Goal: Task Accomplishment & Management: Use online tool/utility

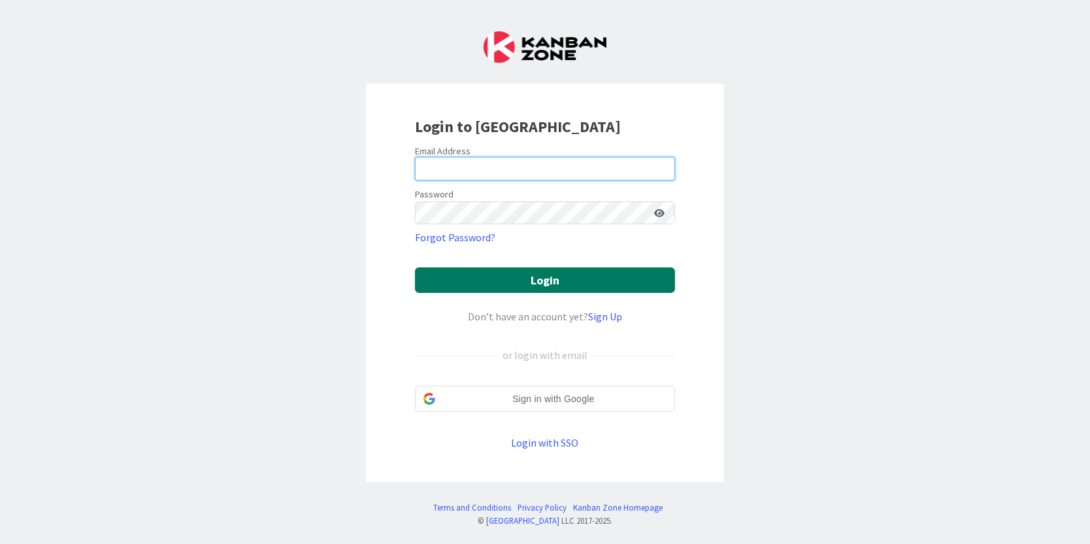
type input "[PERSON_NAME][EMAIL_ADDRESS][PERSON_NAME][DOMAIN_NAME]"
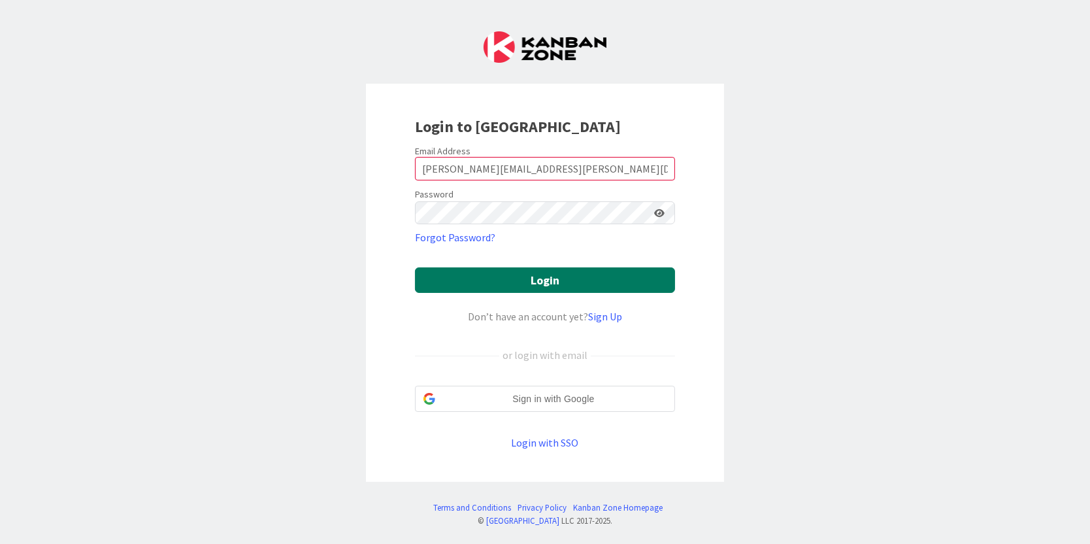
click at [504, 277] on button "Login" at bounding box center [545, 279] width 260 height 25
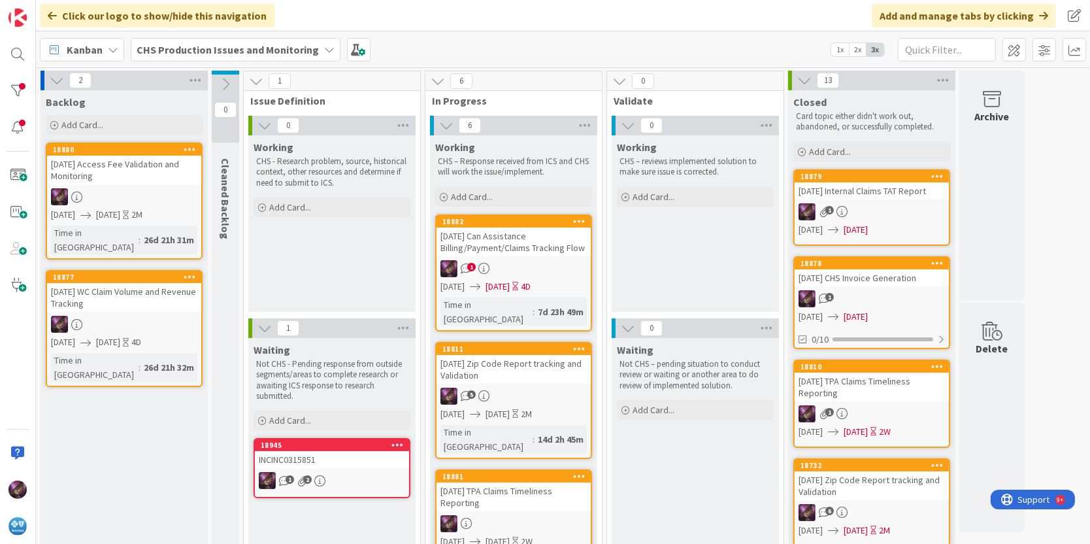
click at [507, 246] on div "[DATE] Can Assistance Billing/Payment/Claims Tracking Flow" at bounding box center [514, 242] width 154 height 29
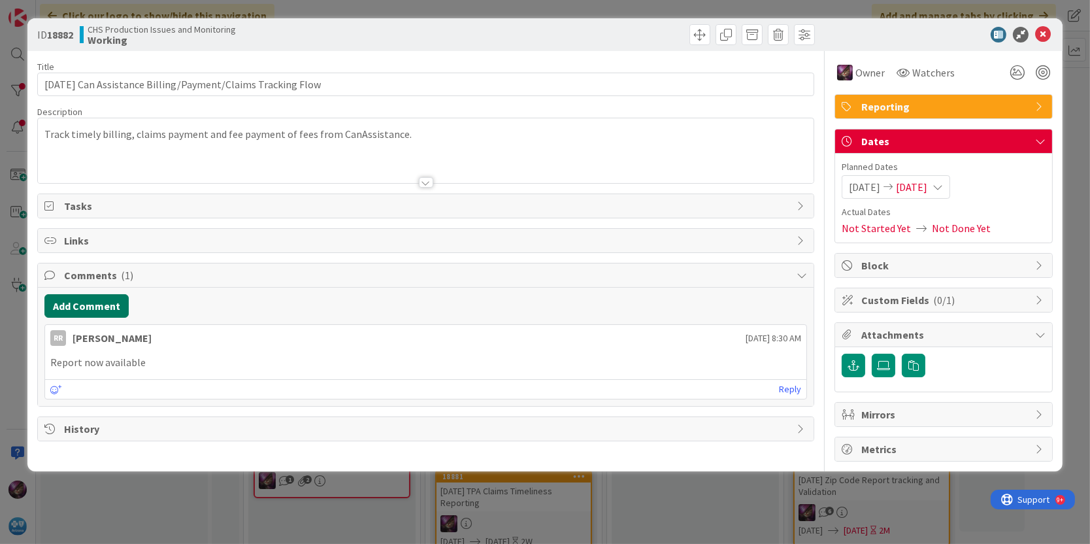
click at [75, 308] on button "Add Comment" at bounding box center [86, 306] width 84 height 24
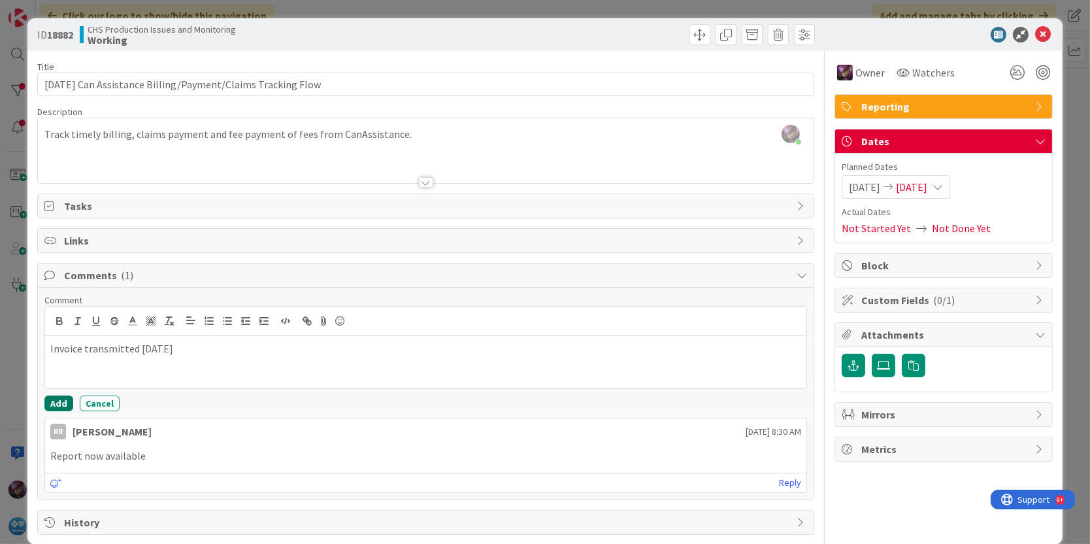
click at [68, 403] on button "Add" at bounding box center [58, 404] width 29 height 16
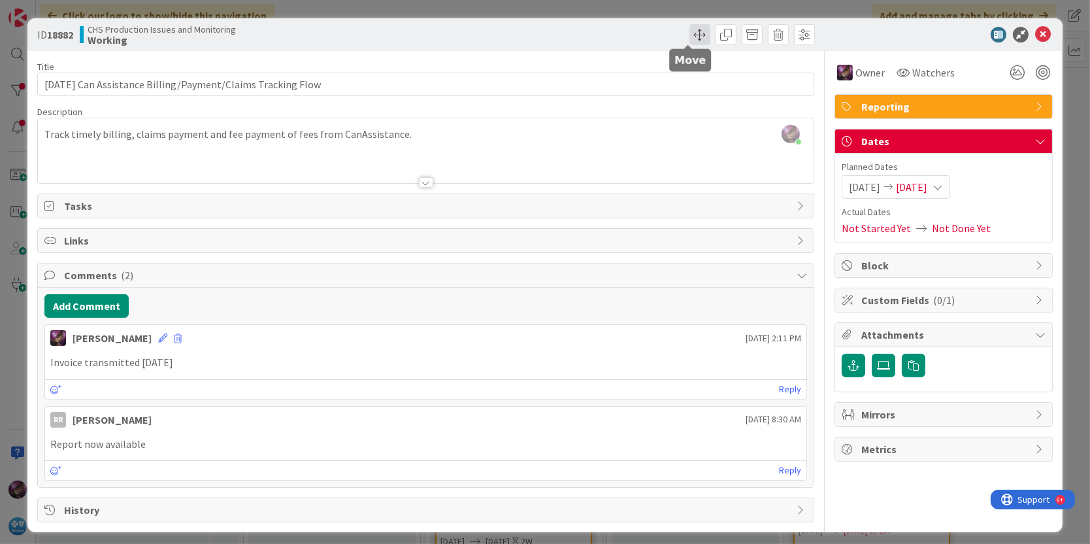
click at [690, 41] on span at bounding box center [700, 34] width 21 height 21
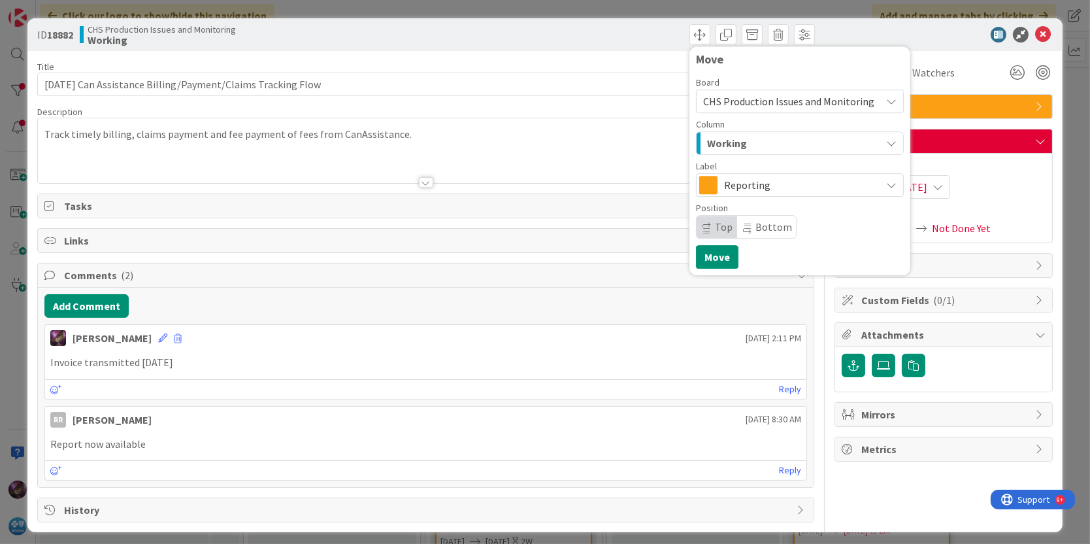
click at [710, 141] on span "Working" at bounding box center [727, 143] width 40 height 17
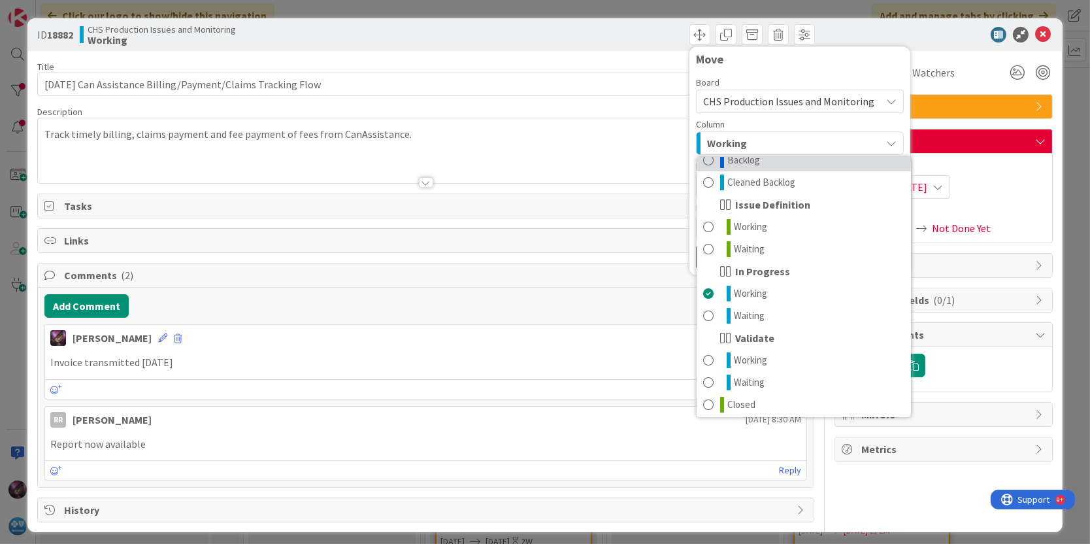
scroll to position [16, 0]
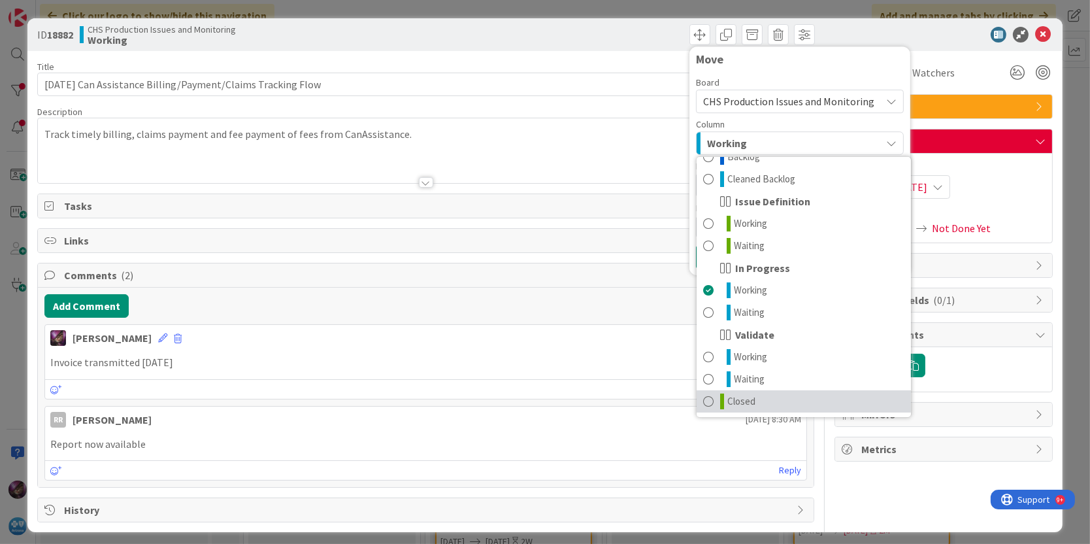
click at [703, 400] on span at bounding box center [708, 402] width 10 height 16
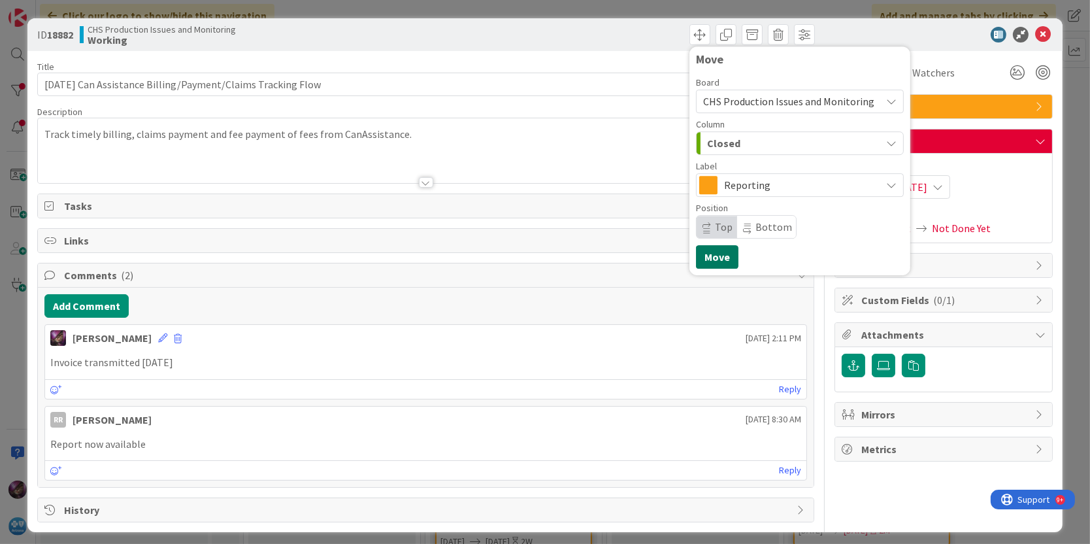
click at [697, 266] on button "Move" at bounding box center [717, 257] width 42 height 24
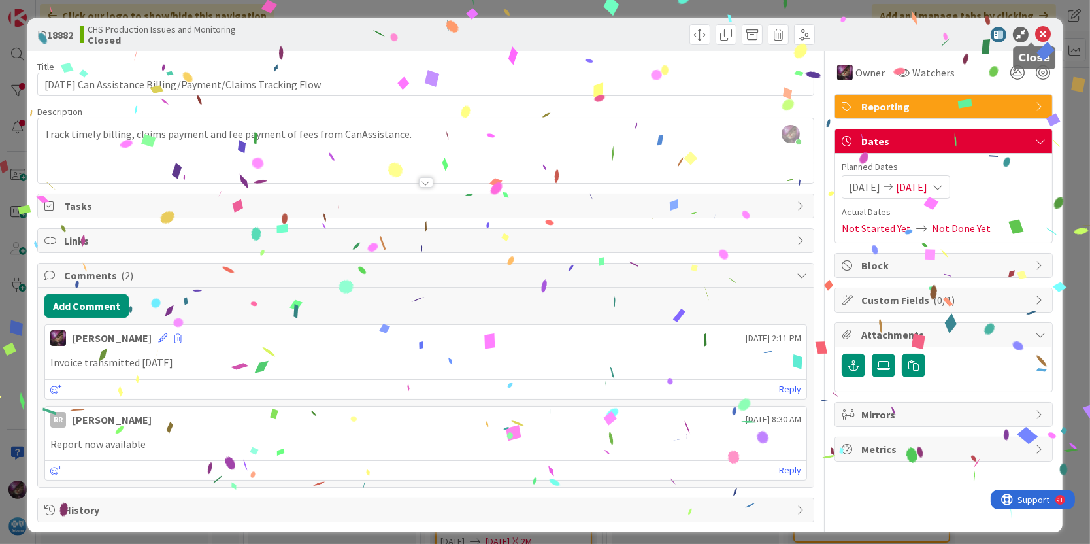
click at [1036, 35] on icon at bounding box center [1044, 35] width 16 height 16
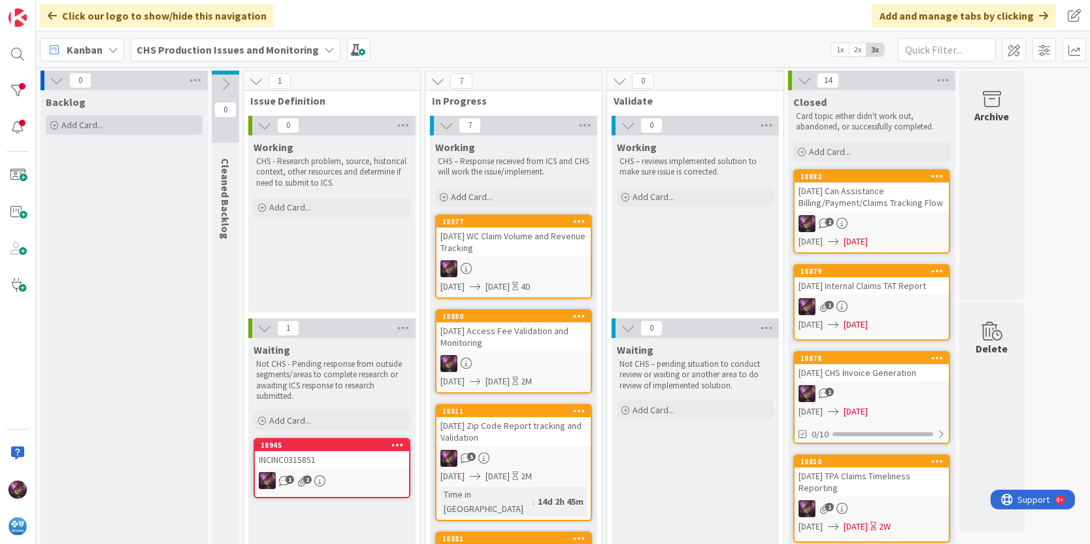
click at [80, 126] on span "Add Card..." at bounding box center [82, 125] width 42 height 12
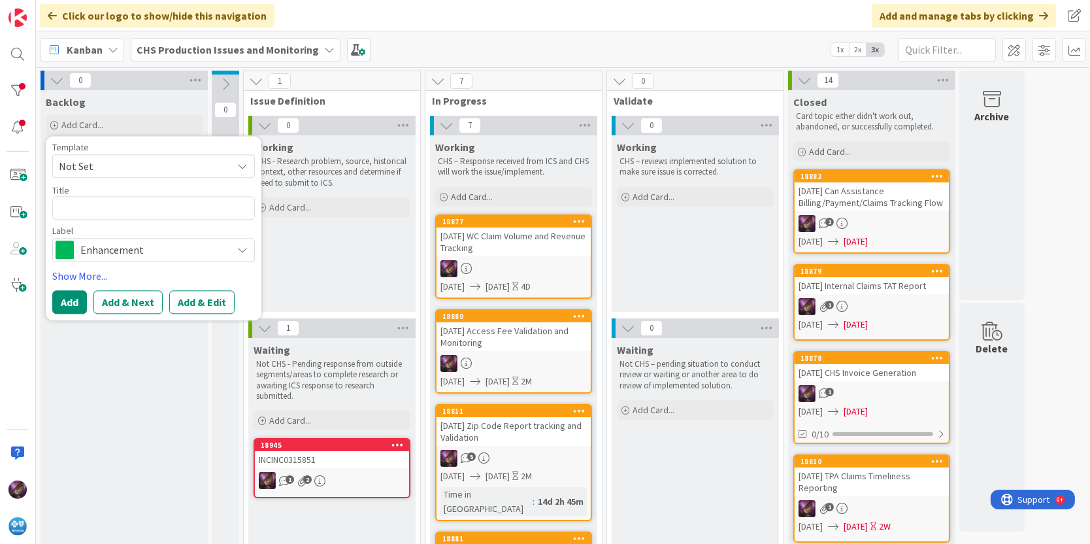
click at [122, 162] on span "Not Set" at bounding box center [140, 166] width 163 height 17
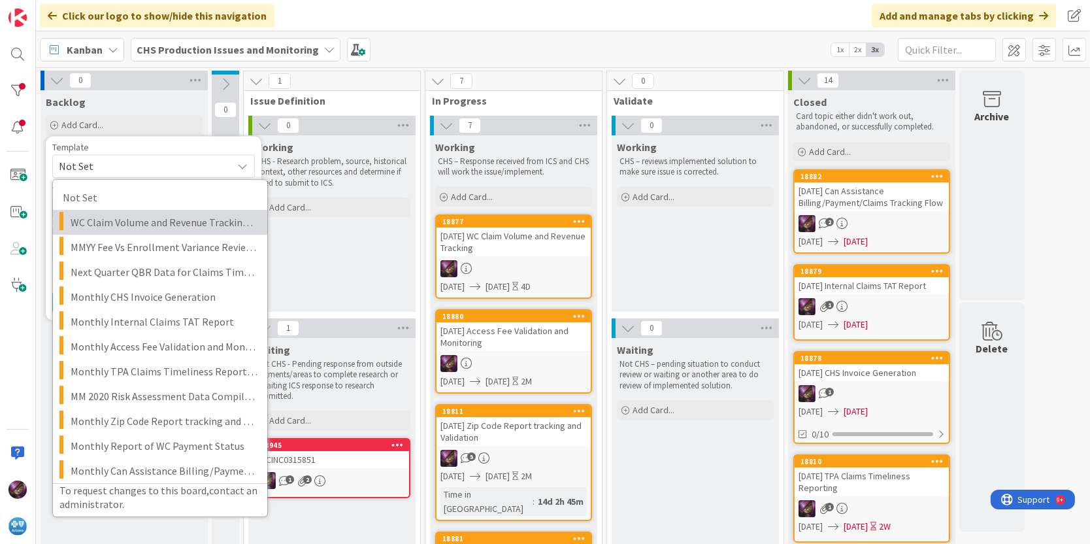
click at [129, 224] on span "WC Claim Volume and Revenue Tracking MMYYYY" at bounding box center [164, 222] width 187 height 17
type textarea "x"
type textarea "WC Claim Volume and Revenue Tracking MMYYYY"
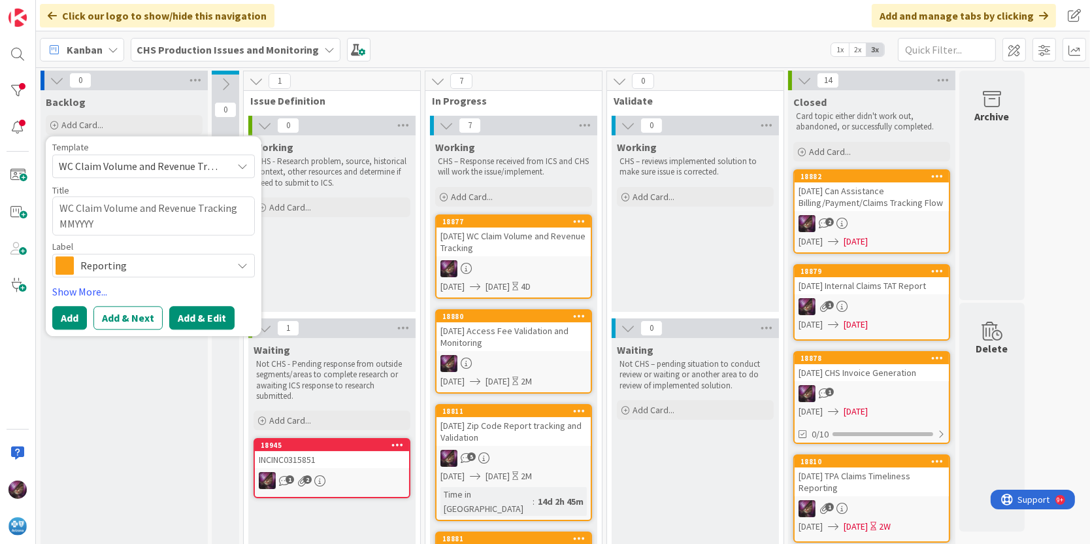
click at [189, 323] on button "Add & Edit" at bounding box center [201, 318] width 65 height 24
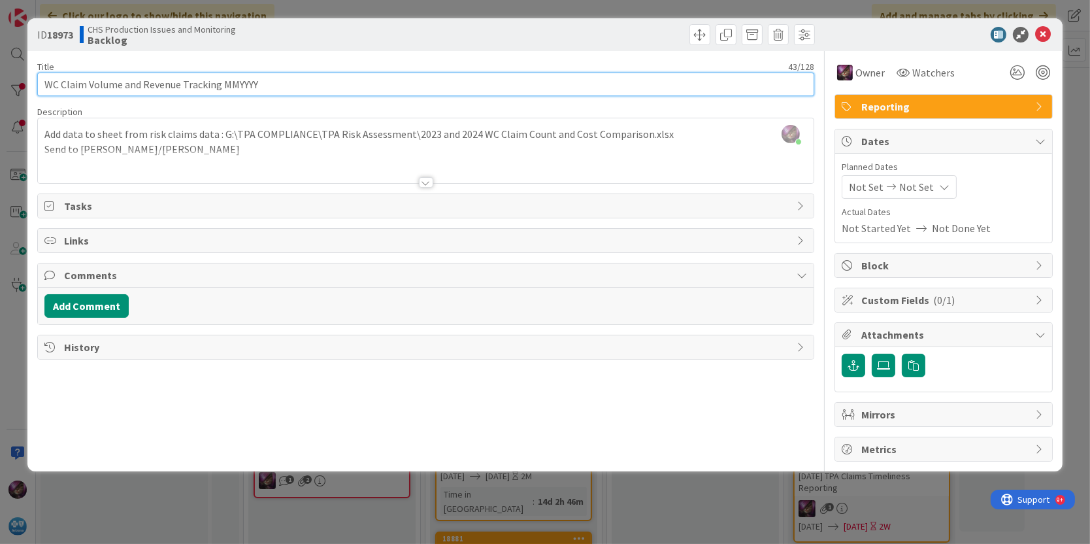
drag, startPoint x: 61, startPoint y: 85, endPoint x: 8, endPoint y: 90, distance: 52.6
click at [8, 90] on div "ID 18973 CHS Production Issues and Monitoring Backlog Title 43 / 128 WC Claim V…" at bounding box center [545, 272] width 1090 height 544
drag, startPoint x: 275, startPoint y: 86, endPoint x: 352, endPoint y: 87, distance: 77.8
click at [352, 87] on input "[DATE] Claim Volume and Revenue Tracking MMYYYY" at bounding box center [426, 85] width 778 height 24
type input "[DATE] Claim Volume and Revenue Tracking"
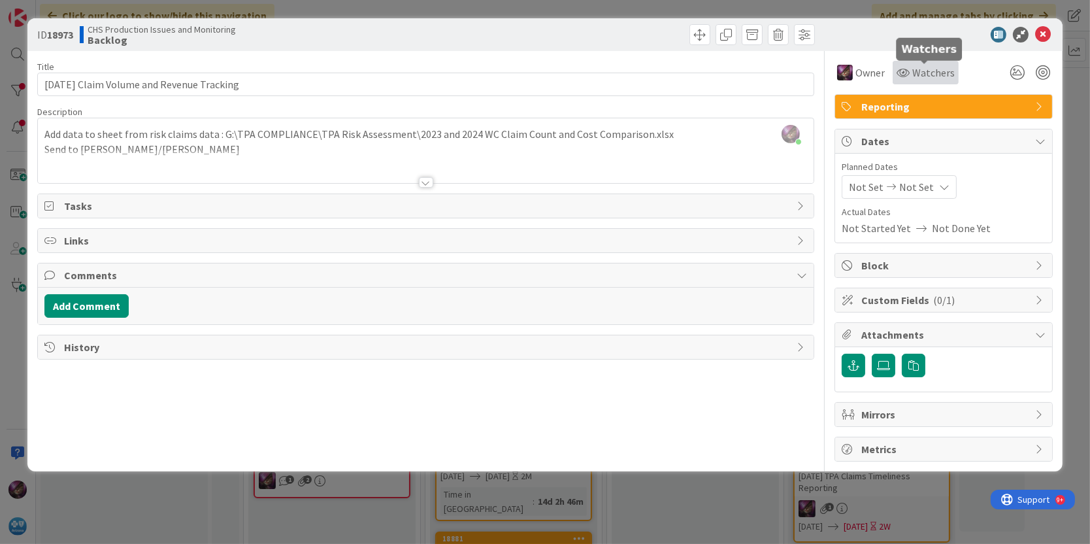
click at [909, 72] on icon at bounding box center [903, 72] width 13 height 10
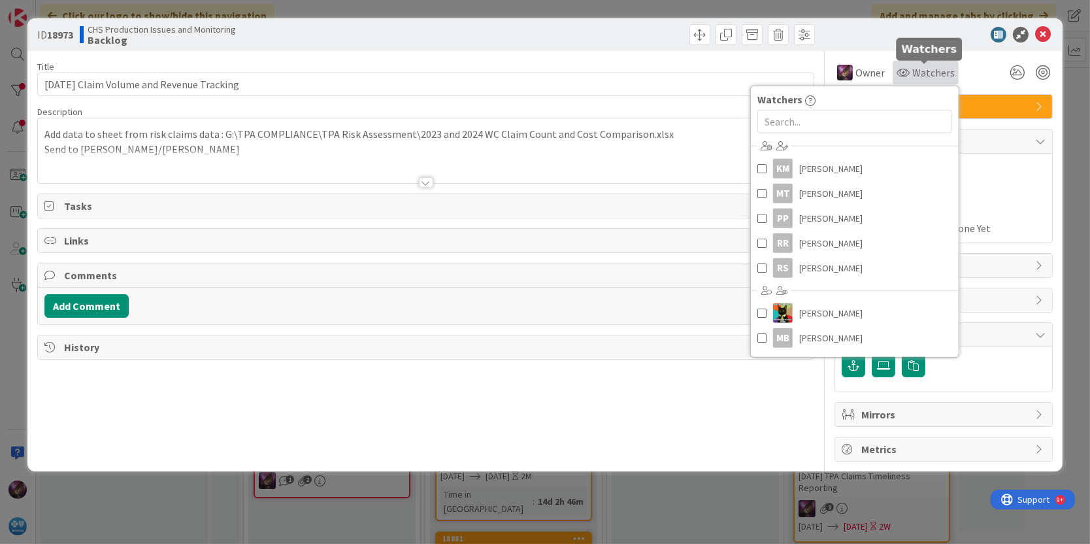
click at [909, 72] on icon at bounding box center [903, 72] width 13 height 10
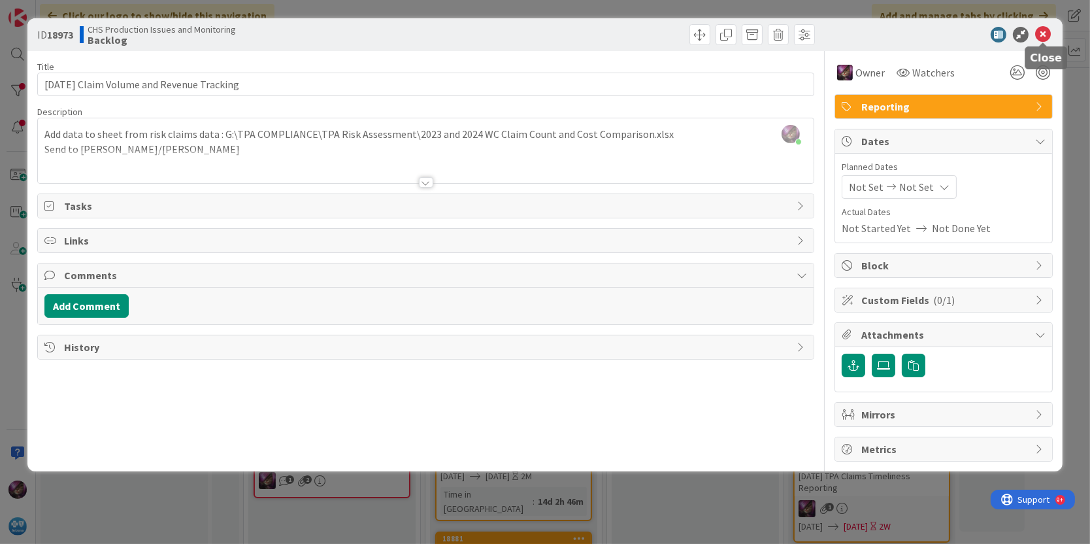
click at [1049, 27] on icon at bounding box center [1044, 35] width 16 height 16
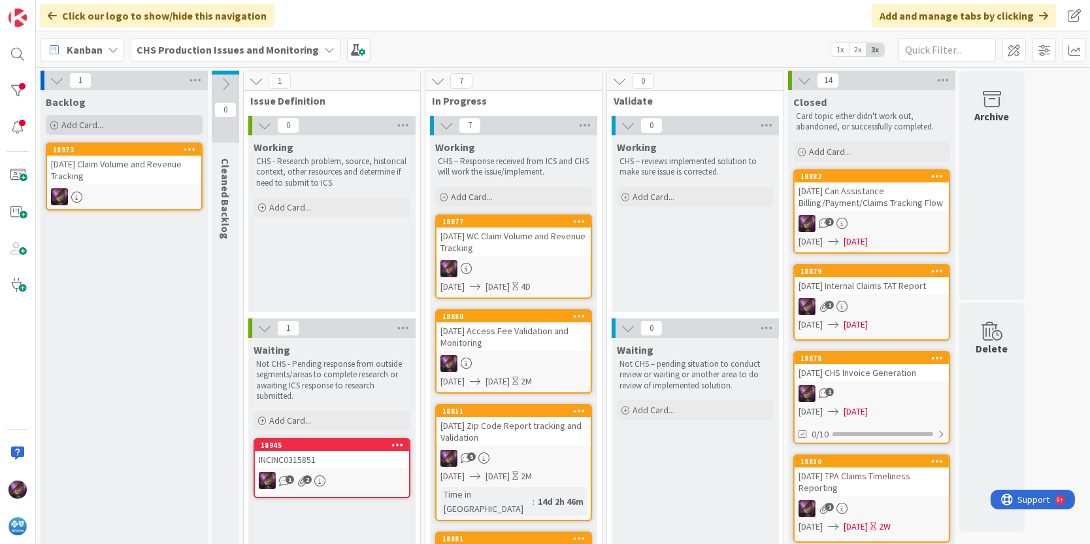
click at [65, 126] on span "Add Card..." at bounding box center [82, 125] width 42 height 12
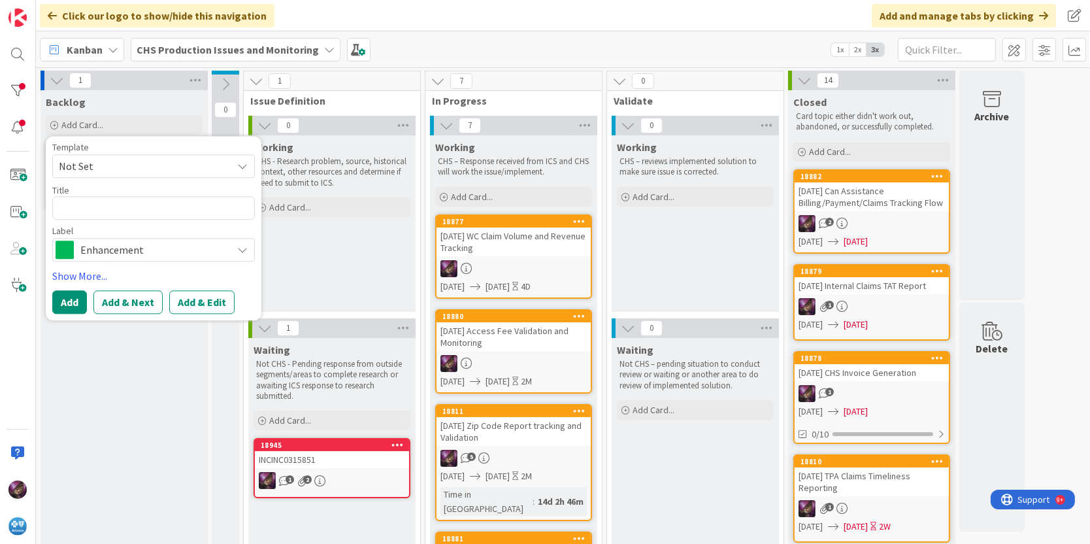
click at [88, 163] on span "Not Set" at bounding box center [140, 166] width 163 height 17
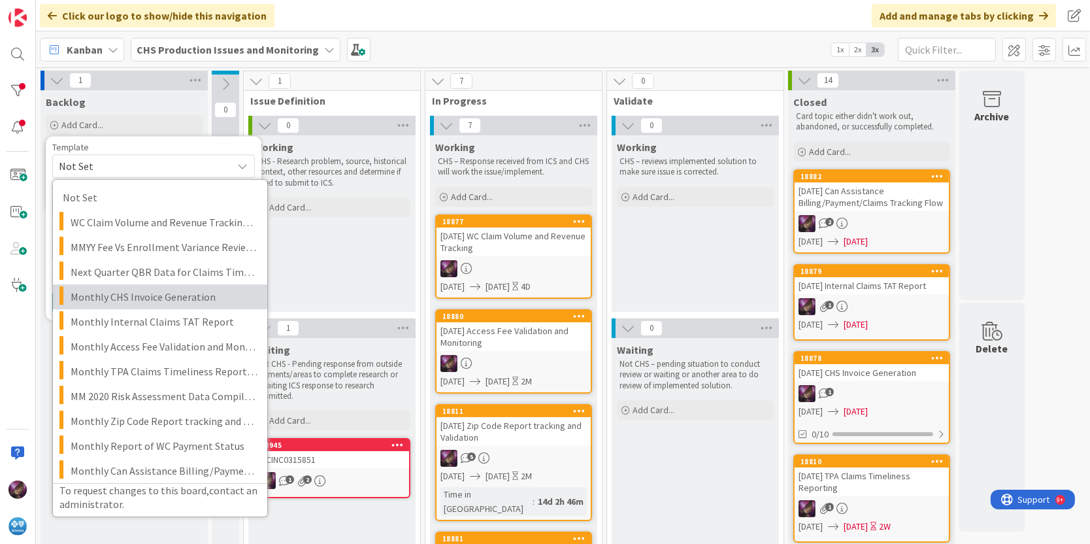
click at [123, 295] on span "Monthly CHS Invoice Generation" at bounding box center [164, 296] width 187 height 17
type textarea "x"
type textarea "Monthly CHS Invoice Generation"
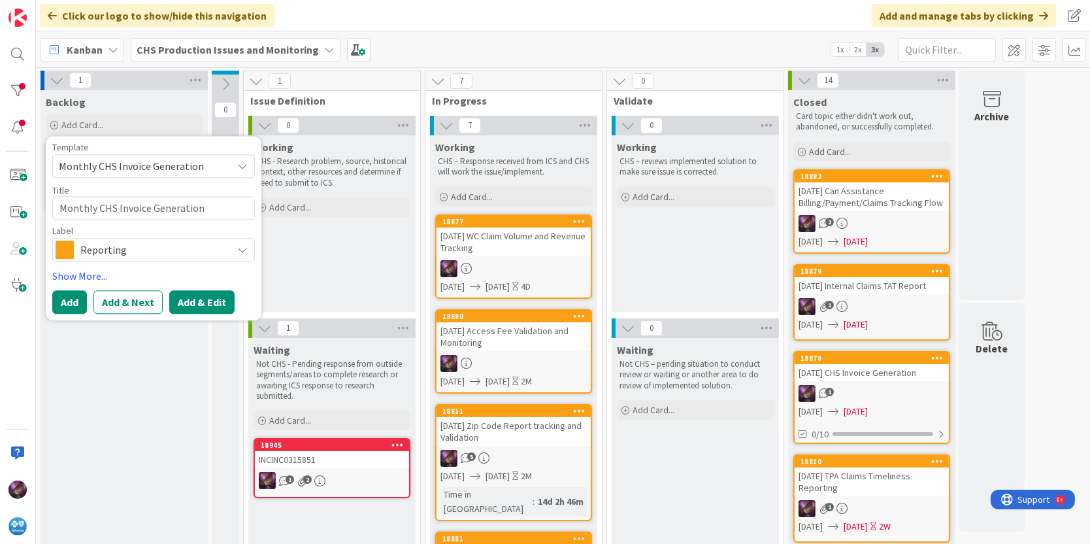
click at [188, 301] on button "Add & Edit" at bounding box center [201, 302] width 65 height 24
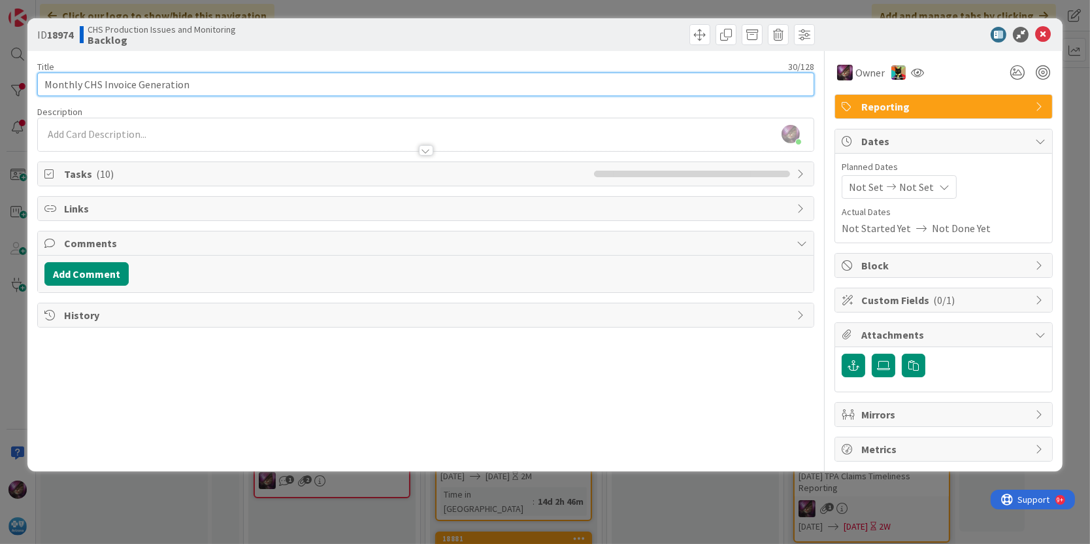
drag, startPoint x: 80, startPoint y: 81, endPoint x: -3, endPoint y: 80, distance: 83.7
click at [0, 80] on html "Click our logo to show/hide this navigation Add and manage tabs by clicking Kan…" at bounding box center [545, 272] width 1090 height 544
type input "[DATE] CHS Invoice Generation"
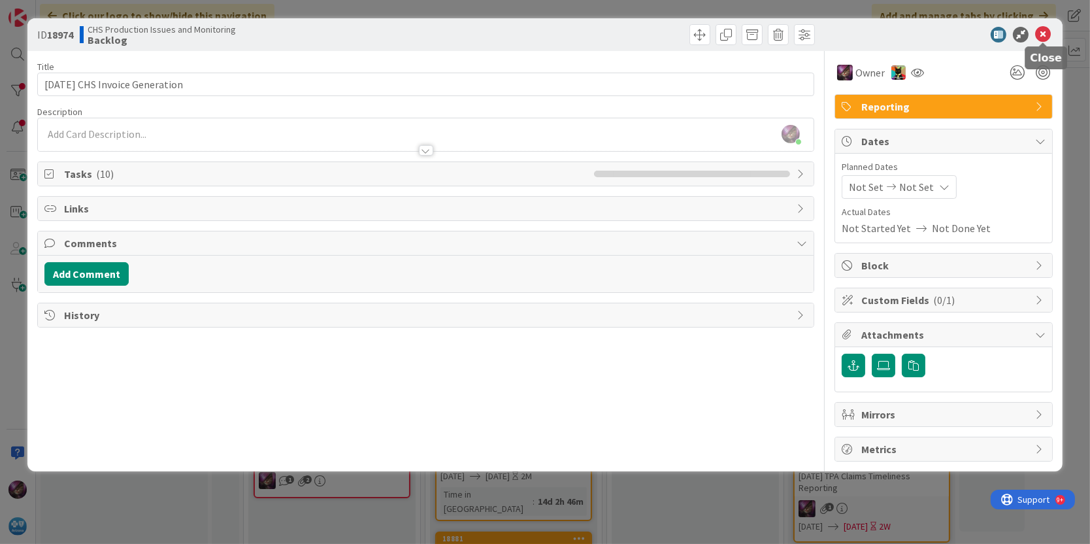
click at [1043, 35] on icon at bounding box center [1044, 35] width 16 height 16
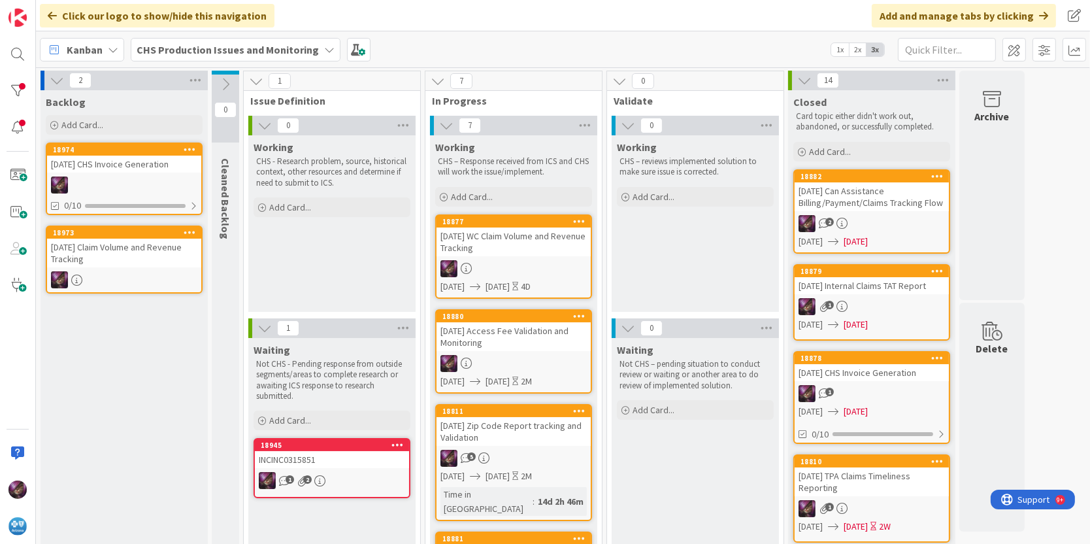
click at [95, 113] on div "Backlog Add Card... Template Not Set Not Set WC Claim Volume and Revenue Tracki…" at bounding box center [124, 113] width 167 height 47
click at [95, 117] on div "Add Card..." at bounding box center [124, 125] width 157 height 20
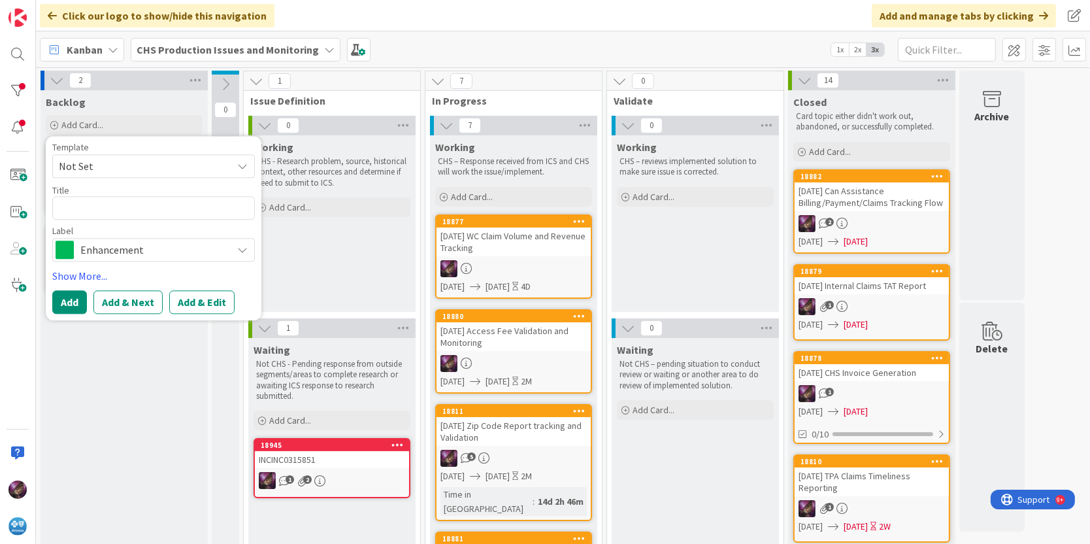
click at [129, 165] on span "Not Set" at bounding box center [140, 166] width 163 height 17
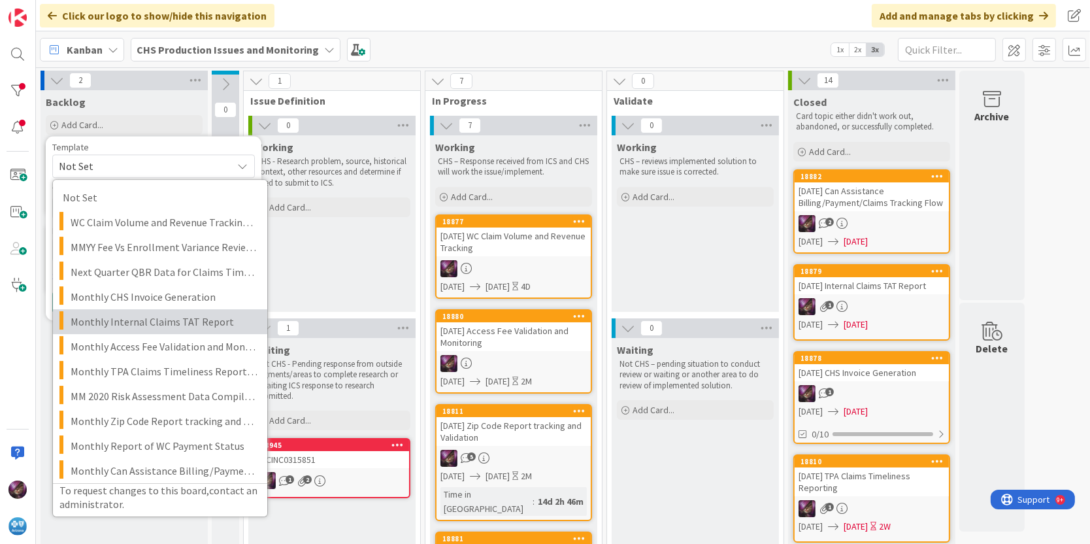
click at [133, 320] on span "Monthly Internal Claims TAT Report" at bounding box center [164, 321] width 187 height 17
type textarea "x"
type textarea "Monthly Internal Claims TAT Report"
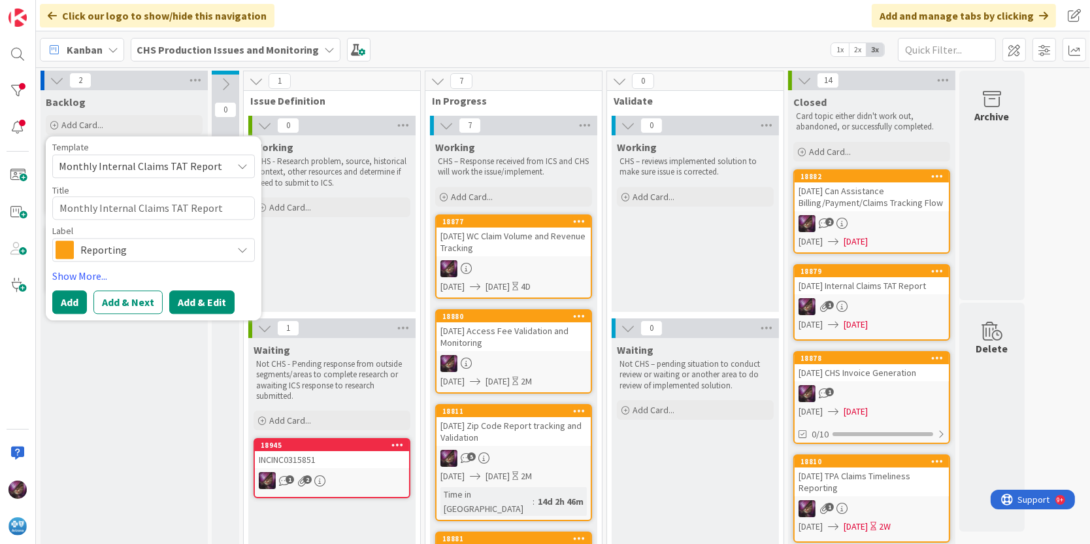
click at [183, 302] on button "Add & Edit" at bounding box center [201, 302] width 65 height 24
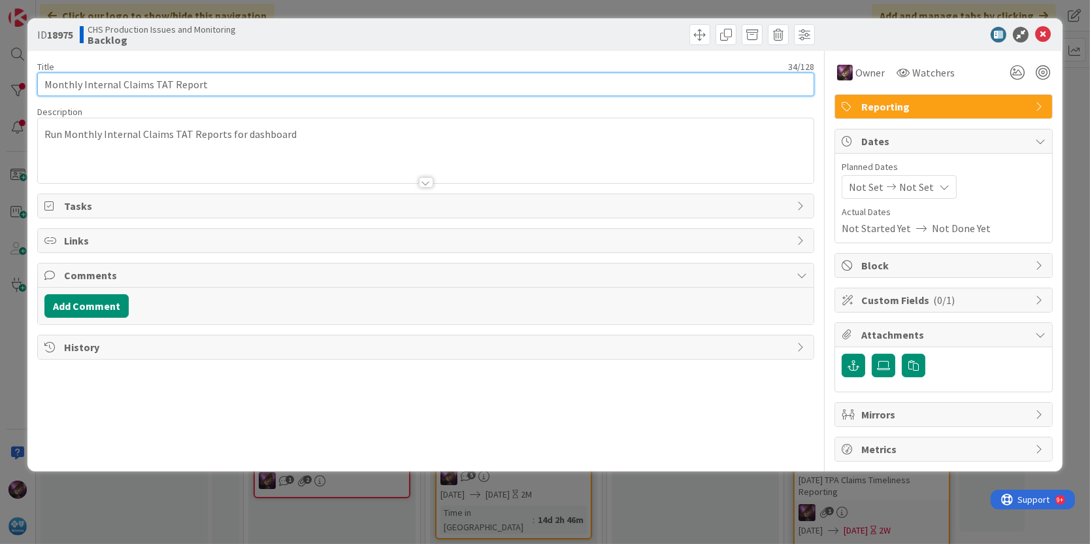
drag, startPoint x: 80, startPoint y: 82, endPoint x: 0, endPoint y: 82, distance: 79.8
click at [0, 82] on html "Click our logo to show/hide this navigation Add and manage tabs by clicking Kan…" at bounding box center [545, 272] width 1090 height 544
type input "[DATE] Internal Claims TAT Report"
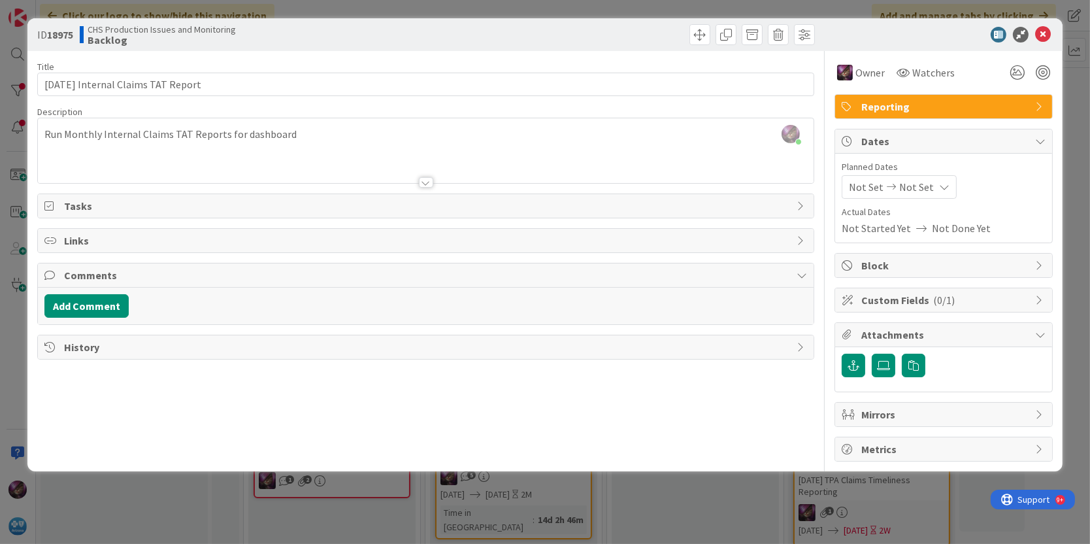
click at [887, 186] on icon at bounding box center [892, 186] width 16 height 9
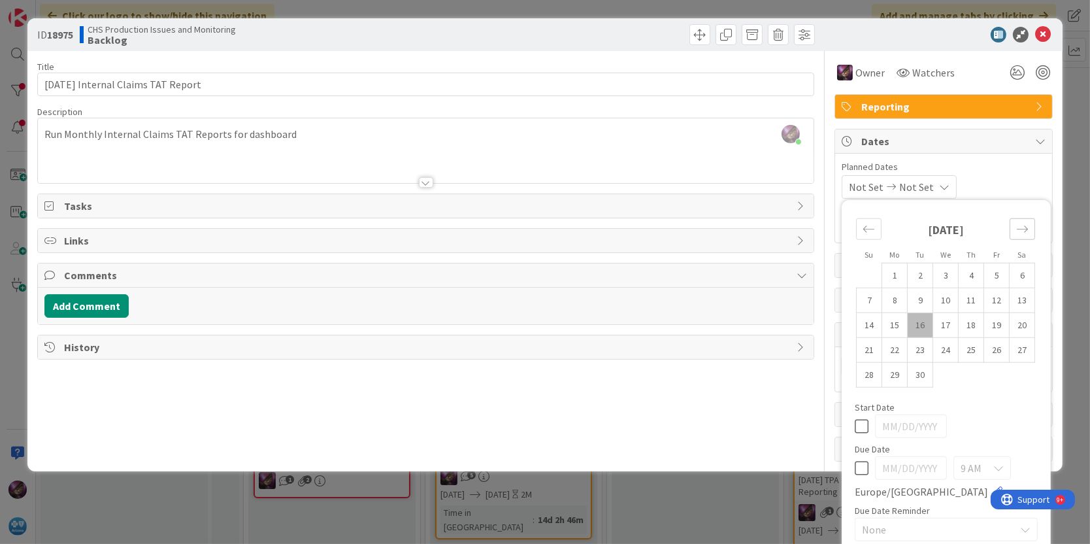
click at [1018, 231] on div "Move forward to switch to the next month." at bounding box center [1022, 229] width 25 height 22
click at [883, 325] on td "13" at bounding box center [895, 324] width 25 height 25
type input "[DATE]"
click at [985, 320] on td "17" at bounding box center [997, 324] width 25 height 25
type input "[DATE]"
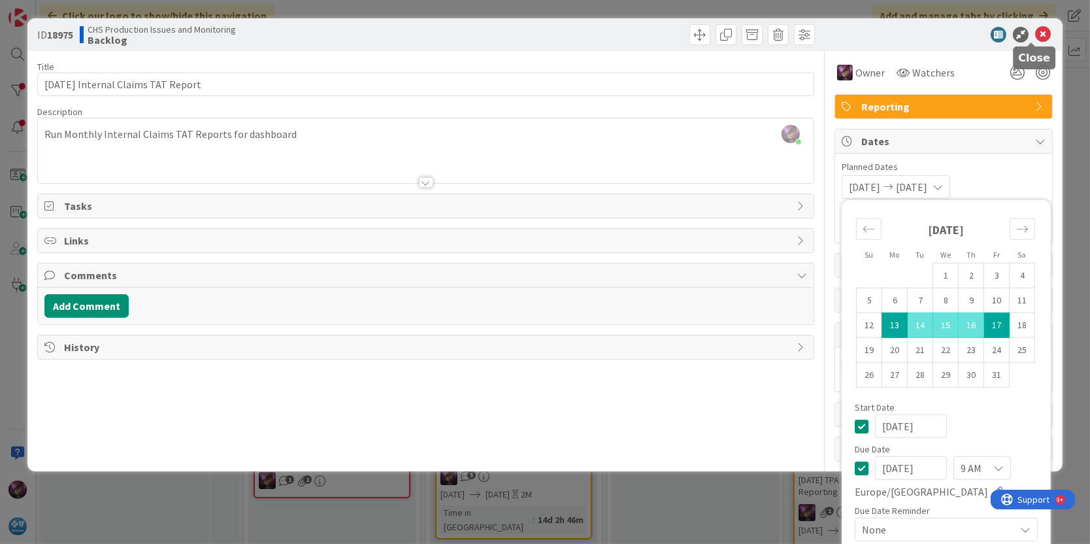
click at [1036, 28] on icon at bounding box center [1044, 35] width 16 height 16
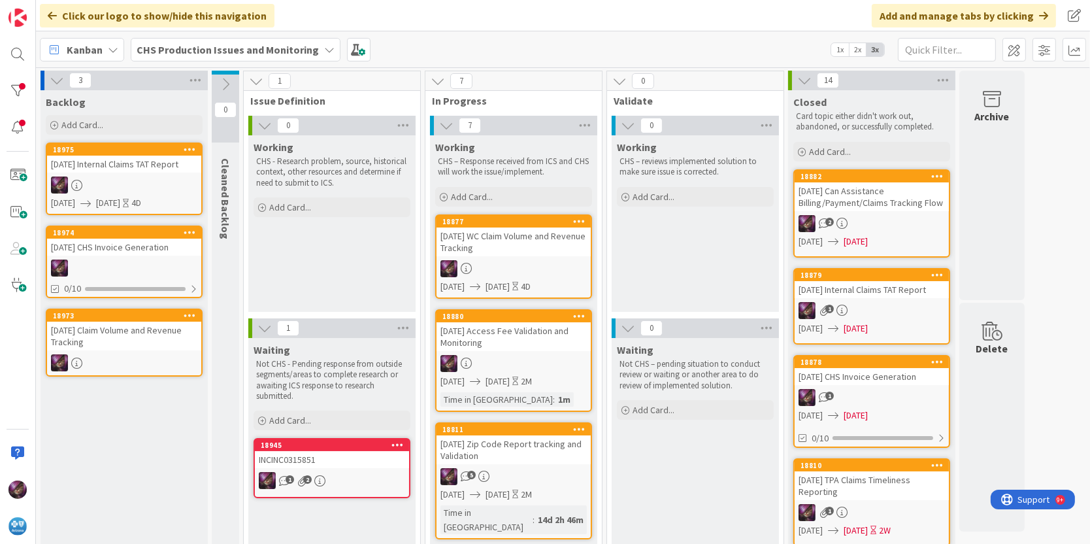
click at [146, 256] on div "[DATE] CHS Invoice Generation" at bounding box center [124, 247] width 154 height 17
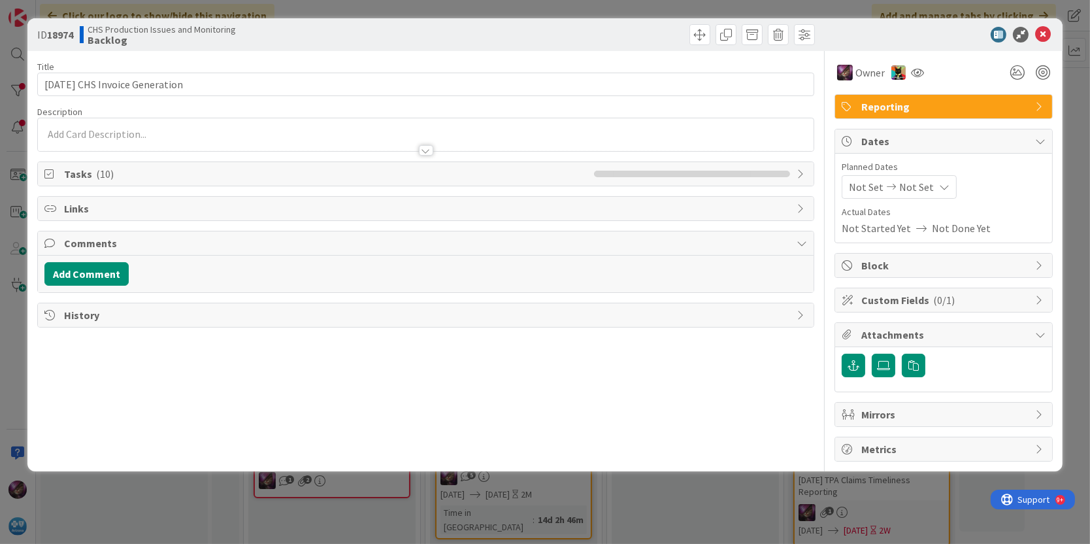
click at [852, 188] on span "Not Set" at bounding box center [866, 187] width 35 height 16
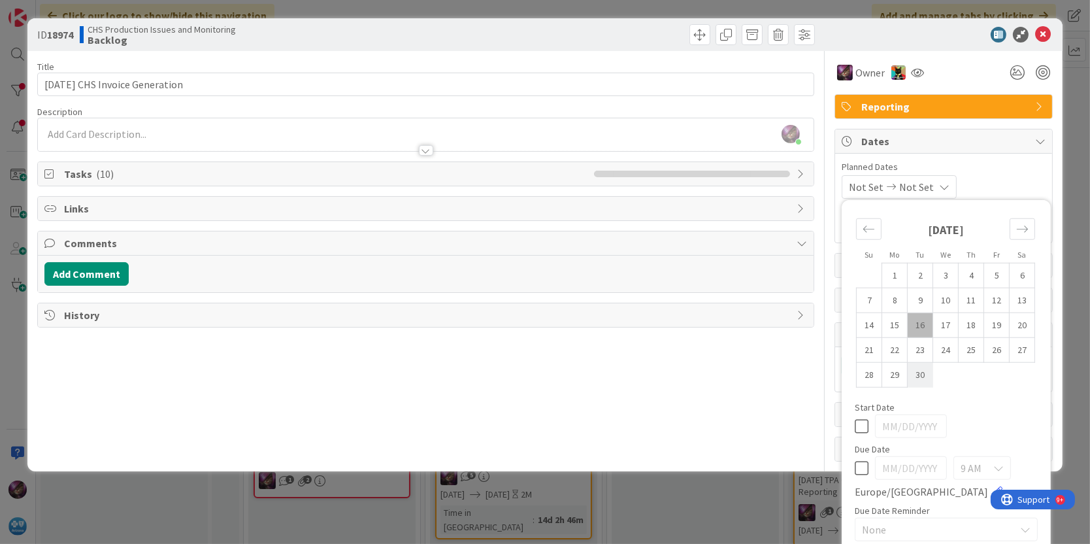
click at [913, 375] on td "30" at bounding box center [920, 374] width 25 height 25
type input "[DATE]"
click at [1017, 228] on icon "Move forward to switch to the next month." at bounding box center [1022, 229] width 11 height 7
click at [934, 273] on td "1" at bounding box center [946, 275] width 25 height 25
type input "[DATE]"
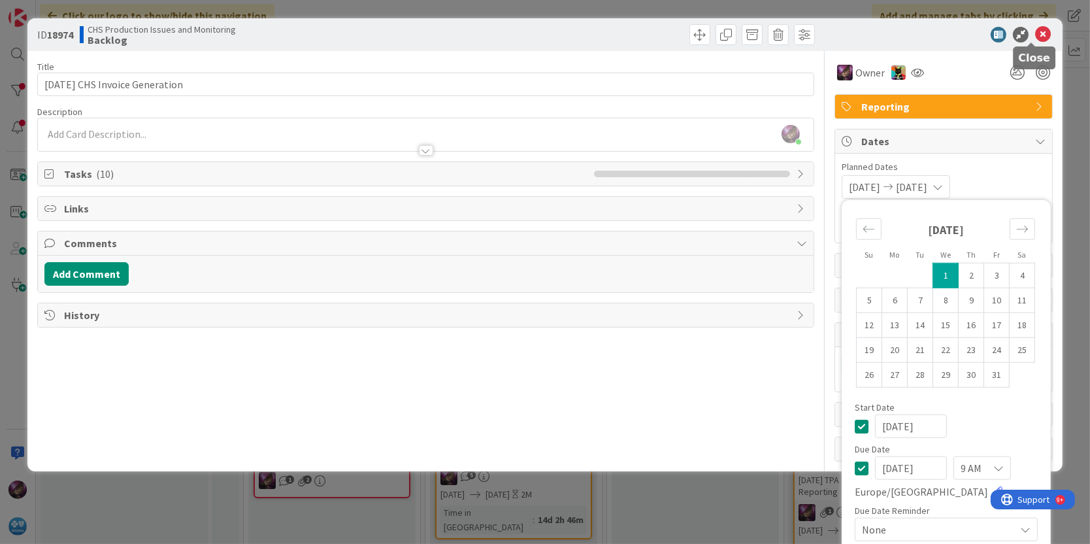
click at [1036, 29] on icon at bounding box center [1044, 35] width 16 height 16
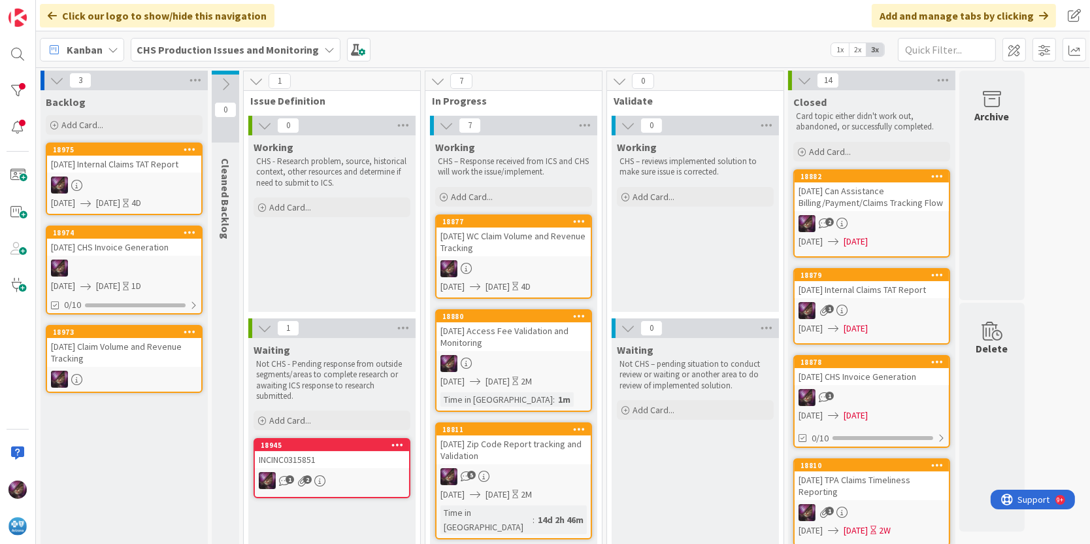
click at [105, 356] on div "[DATE] Claim Volume and Revenue Tracking" at bounding box center [124, 352] width 154 height 29
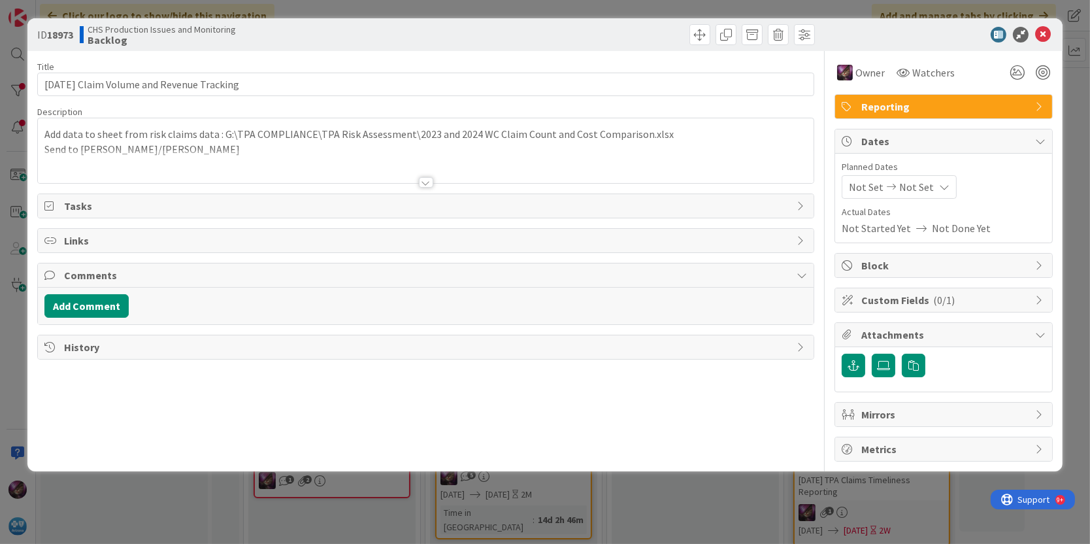
click at [891, 184] on icon at bounding box center [892, 186] width 16 height 9
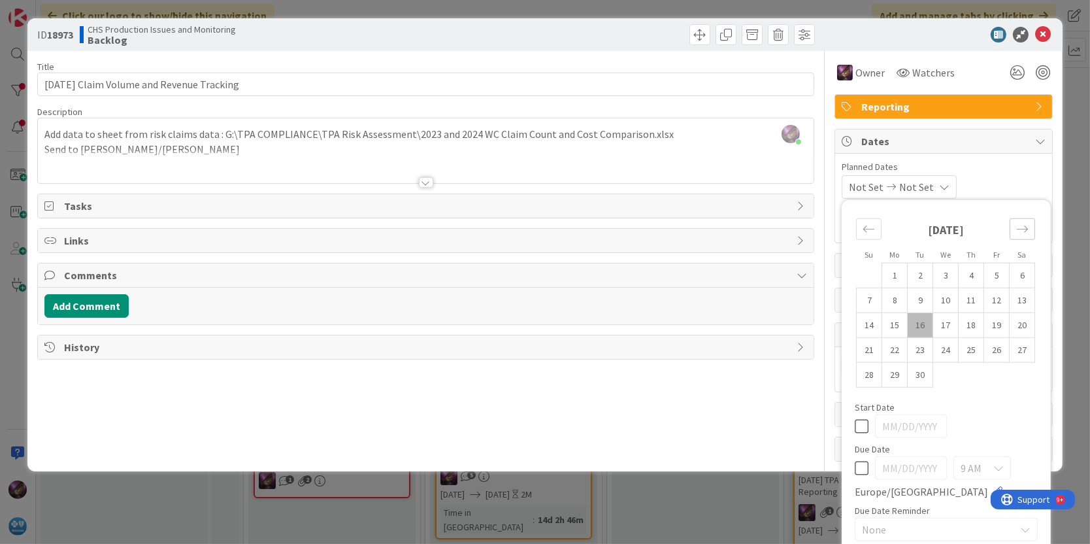
click at [1017, 226] on icon "Move forward to switch to the next month." at bounding box center [1023, 229] width 12 height 12
click at [884, 329] on td "13" at bounding box center [895, 324] width 25 height 25
type input "[DATE]"
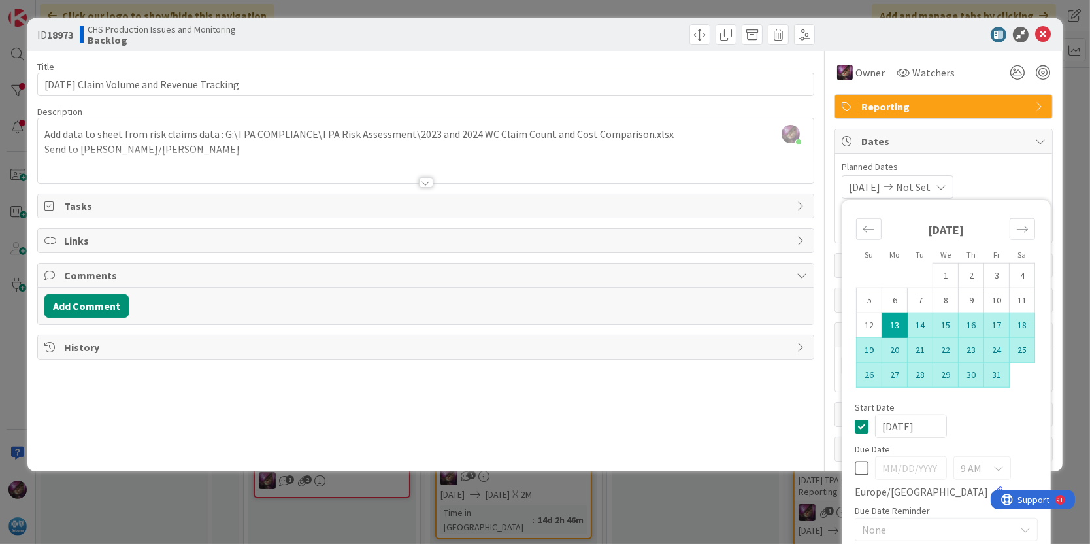
click at [985, 376] on td "31" at bounding box center [997, 374] width 25 height 25
type input "[DATE]"
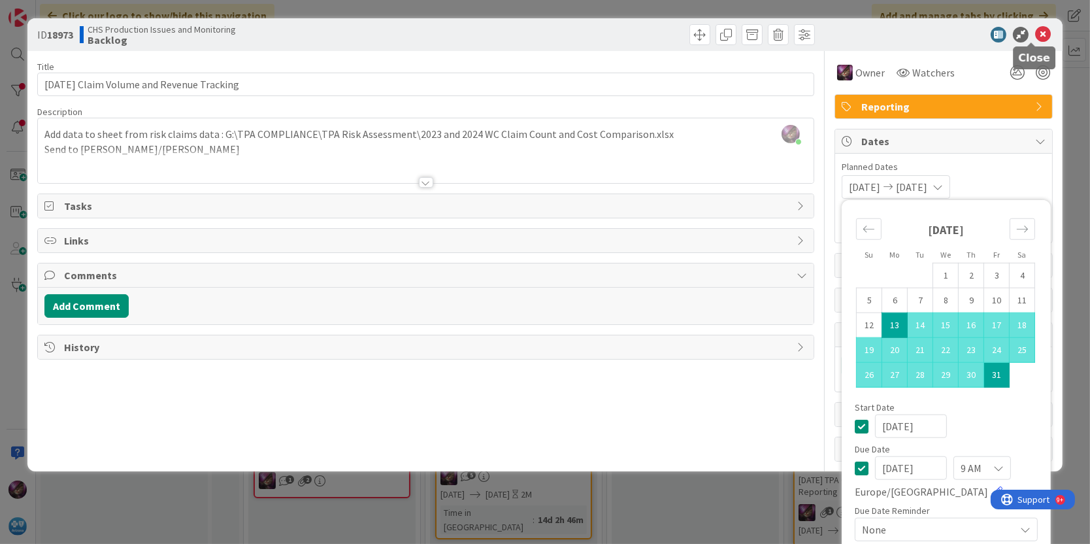
click at [1036, 39] on icon at bounding box center [1044, 35] width 16 height 16
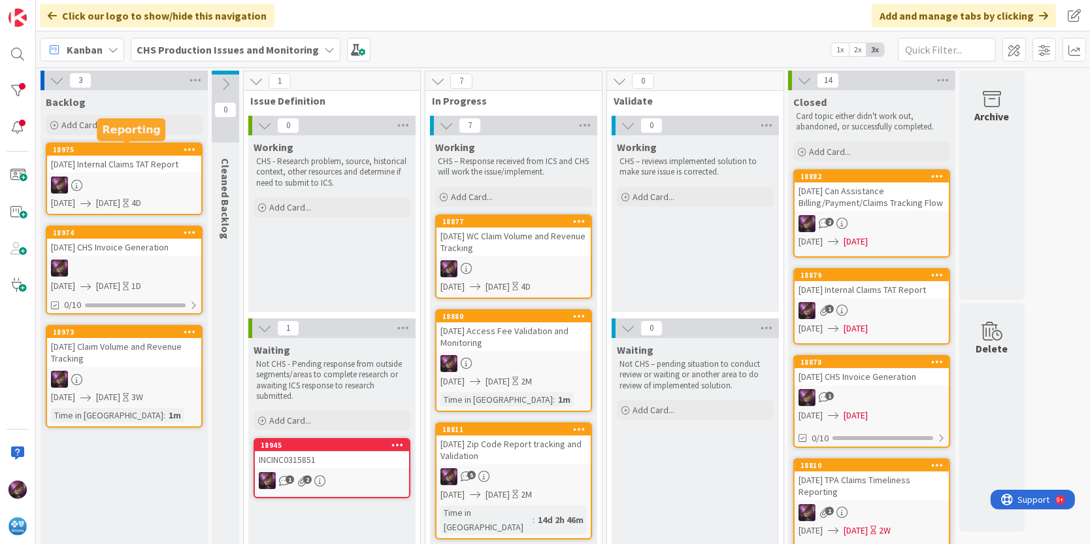
click at [84, 137] on div "Backlog Add Card... Template Not Set Not Set WC Claim Volume and Revenue Tracki…" at bounding box center [124, 113] width 167 height 47
click at [83, 116] on div "Add Card..." at bounding box center [124, 125] width 157 height 20
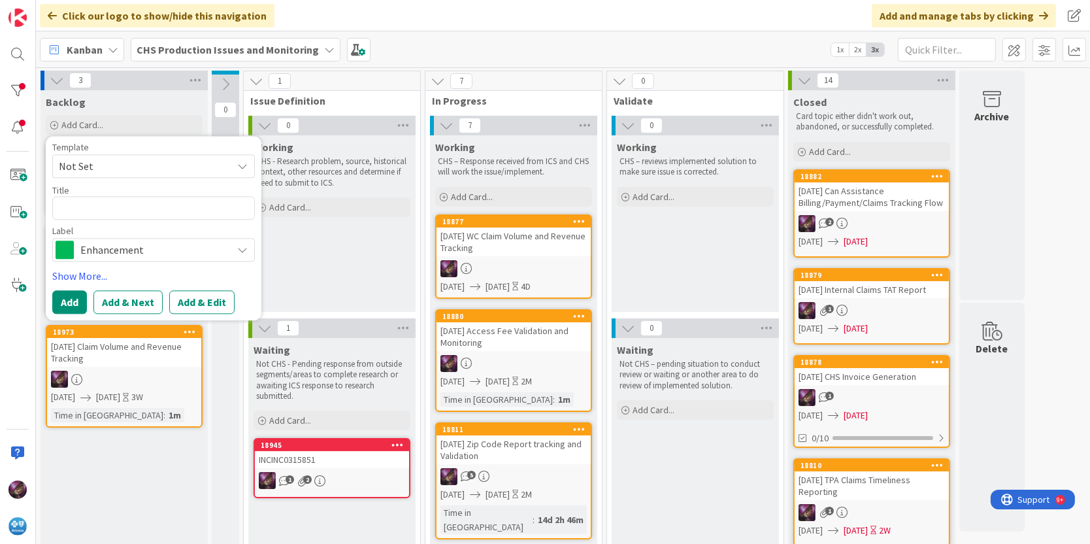
click at [104, 164] on span "Not Set" at bounding box center [140, 166] width 163 height 17
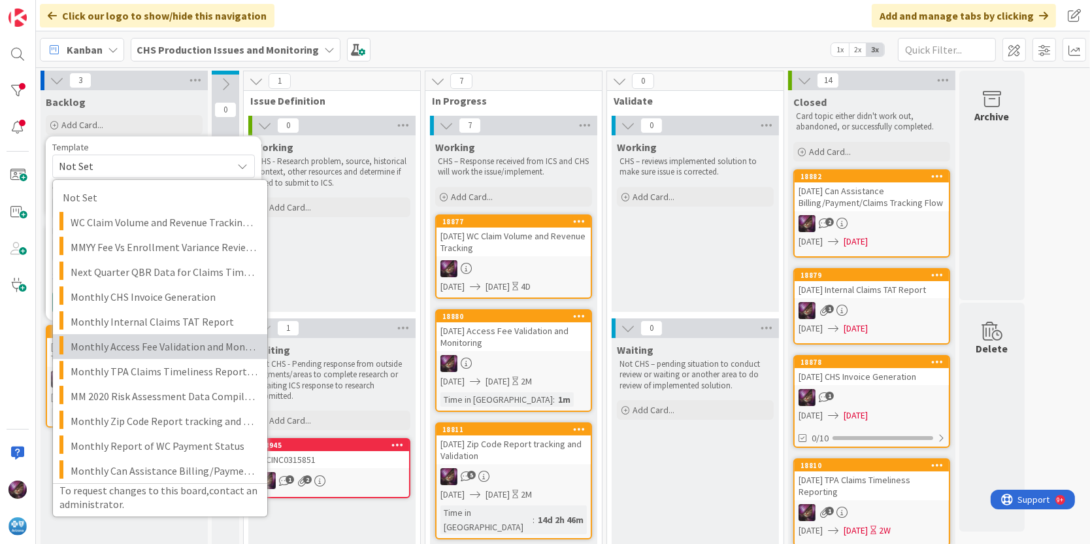
click at [114, 339] on span "Monthly Access Fee Validation and Monitoring" at bounding box center [164, 346] width 187 height 17
type textarea "x"
type textarea "Monthly Access Fee Validation and Monitoring"
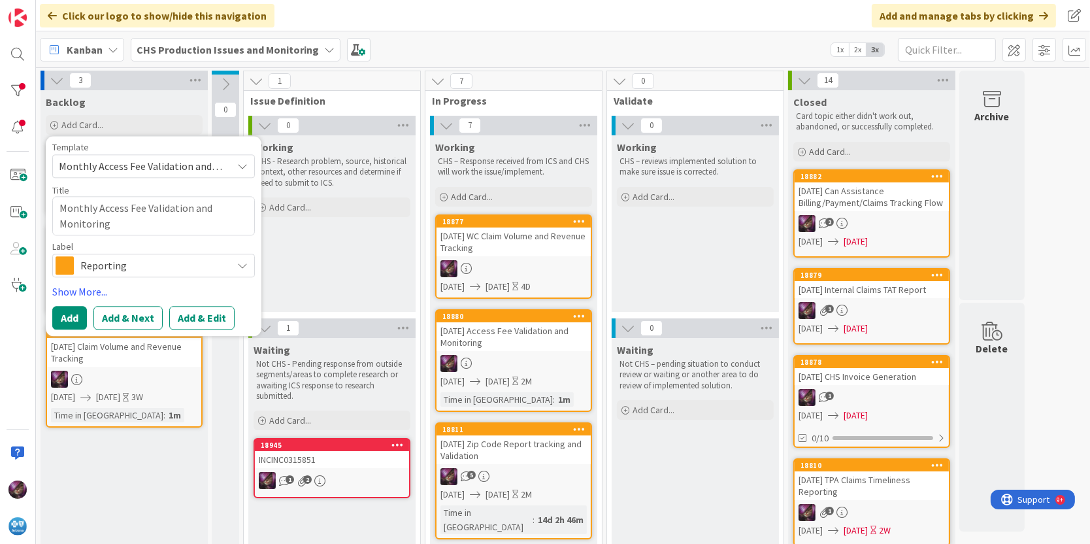
click at [186, 316] on button "Add & Edit" at bounding box center [201, 318] width 65 height 24
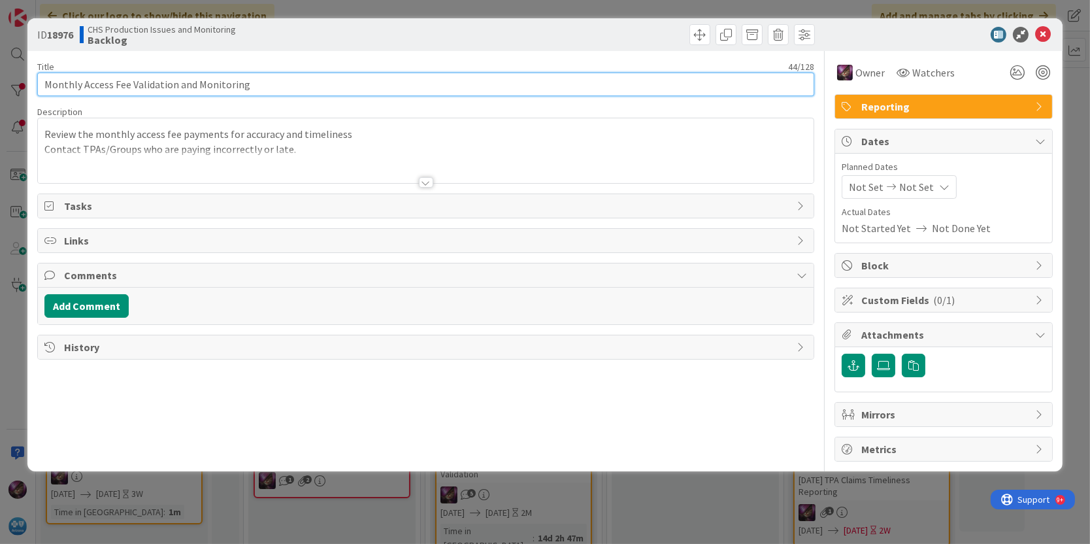
drag, startPoint x: 82, startPoint y: 81, endPoint x: 1, endPoint y: 88, distance: 81.4
click at [1, 88] on div "ID 18976 CHS Production Issues and Monitoring Backlog Title 44 / 128 Monthly Ac…" at bounding box center [545, 272] width 1090 height 544
type input "[DATE] Access Fee Validation and Monitoring"
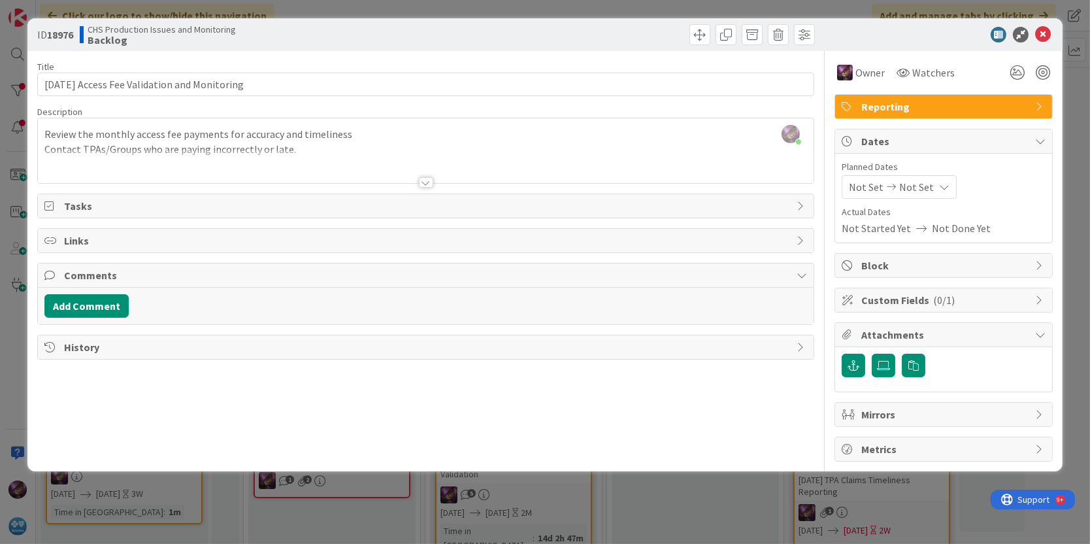
click at [866, 185] on span "Not Set" at bounding box center [866, 187] width 35 height 16
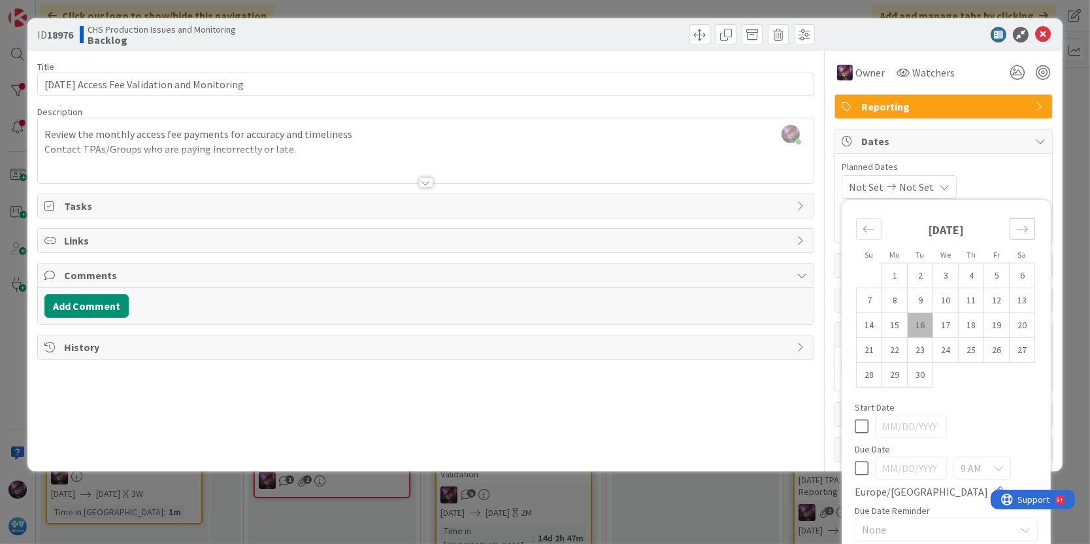
click at [1017, 232] on icon "Move forward to switch to the next month." at bounding box center [1023, 229] width 12 height 12
click at [934, 274] on td "1" at bounding box center [946, 275] width 25 height 25
type input "[DATE]"
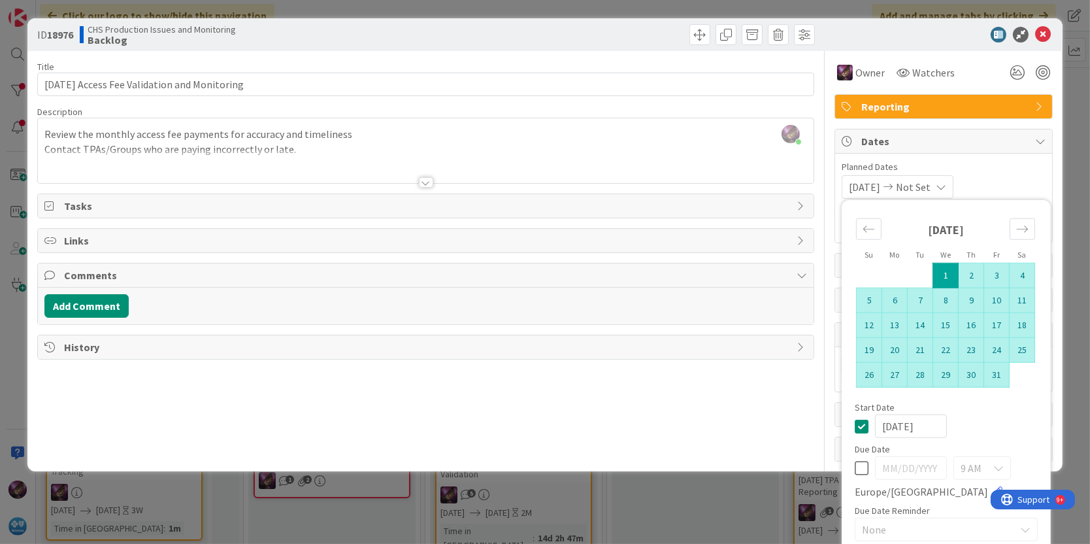
click at [985, 371] on td "31" at bounding box center [997, 374] width 25 height 25
type input "[DATE]"
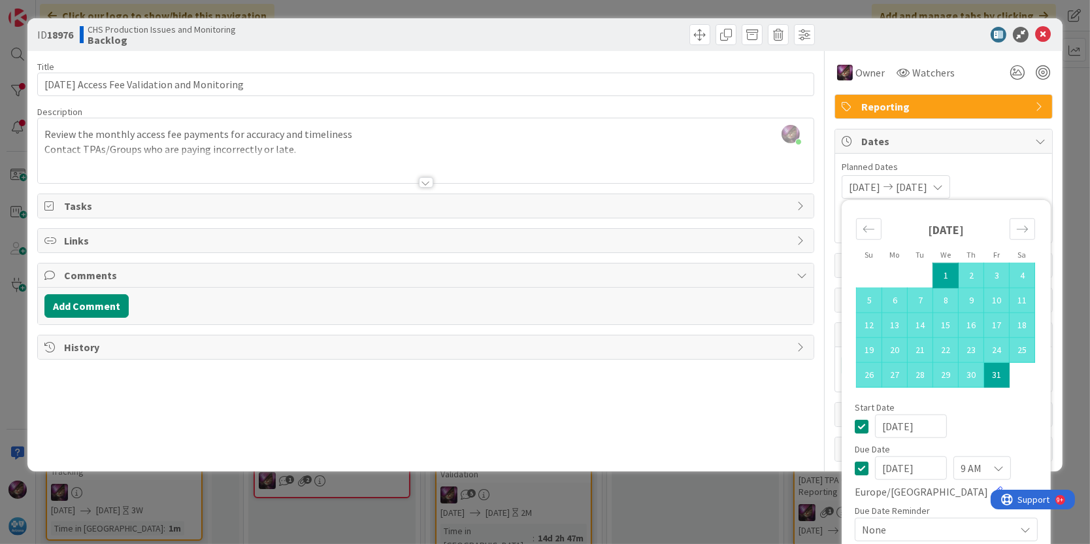
click at [1036, 42] on div "ID 18976 CHS Production Issues and Monitoring Backlog" at bounding box center [545, 34] width 1036 height 33
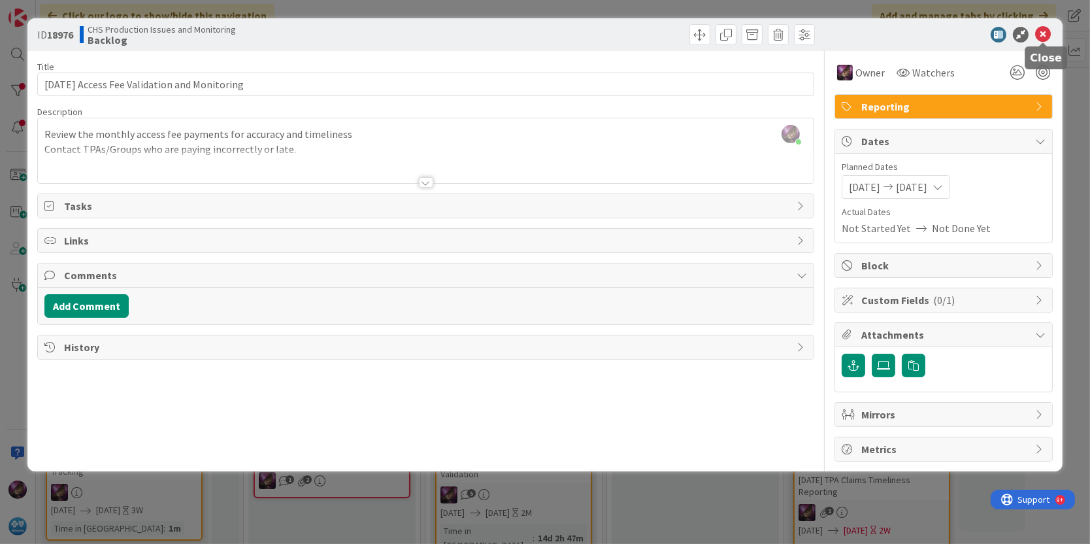
click at [1040, 30] on icon at bounding box center [1044, 35] width 16 height 16
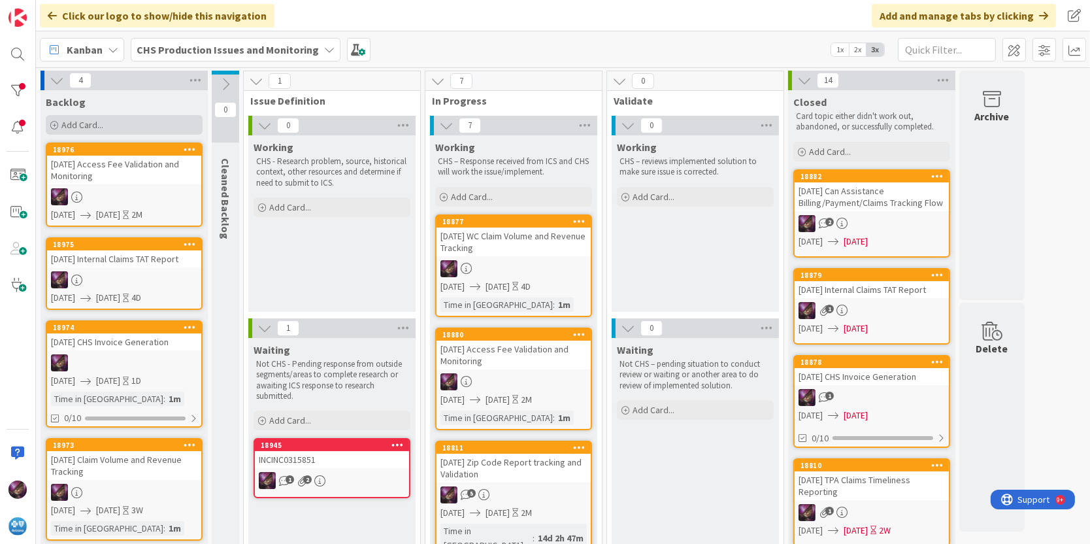
click at [124, 123] on div "Add Card..." at bounding box center [124, 125] width 157 height 20
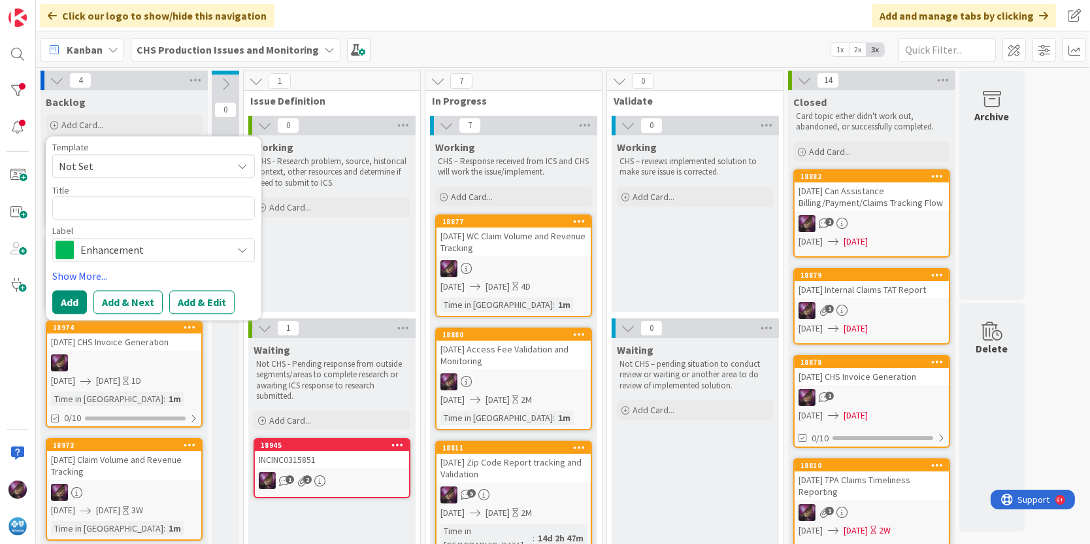
click at [113, 167] on span "Not Set" at bounding box center [140, 166] width 163 height 17
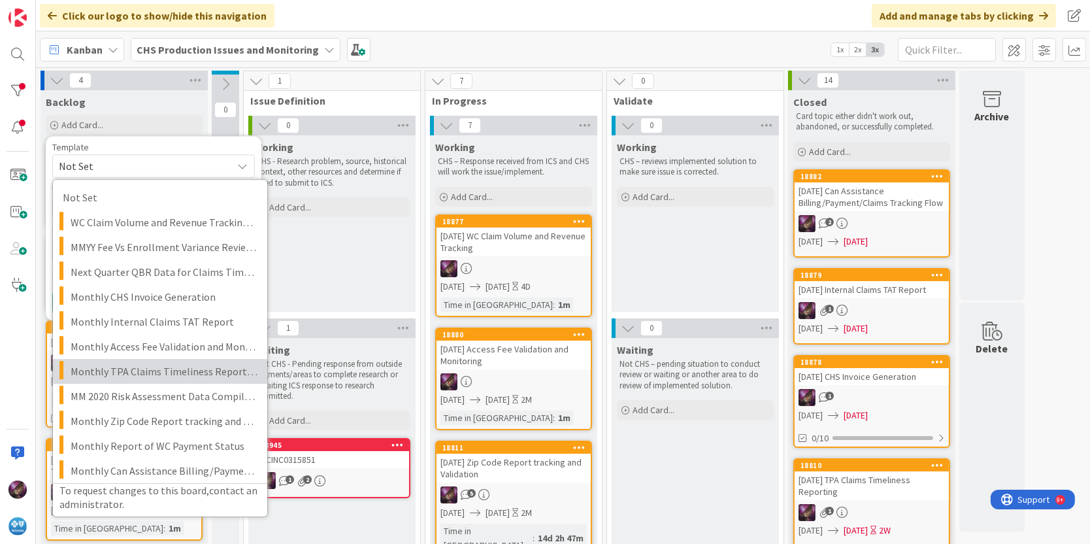
click at [125, 368] on span "Monthly TPA Claims Timeliness Reporting" at bounding box center [164, 371] width 187 height 17
type textarea "x"
type textarea "Monthly TPA Claims Timeliness Reporting"
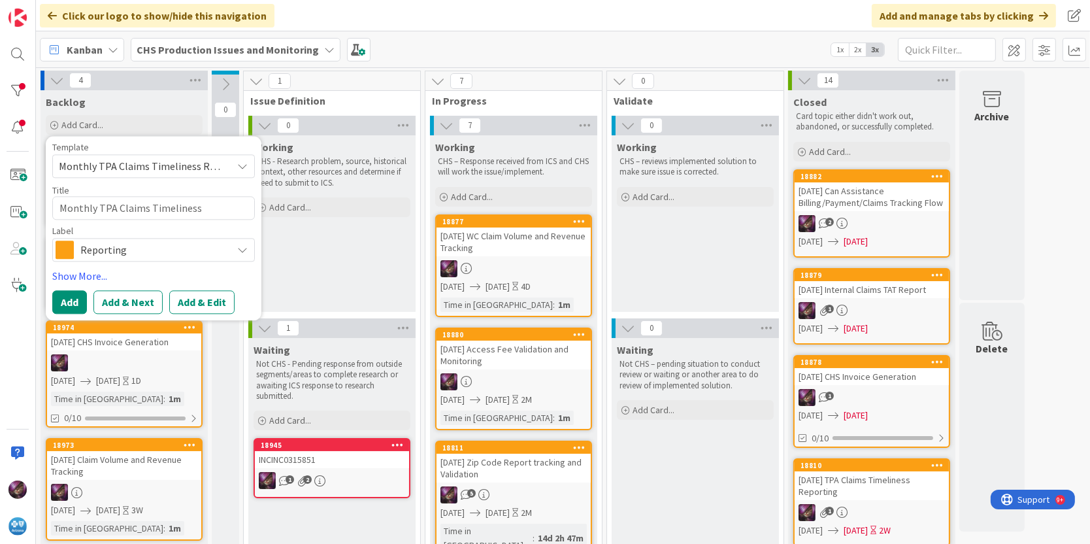
click at [212, 301] on button "Add & Edit" at bounding box center [201, 302] width 65 height 24
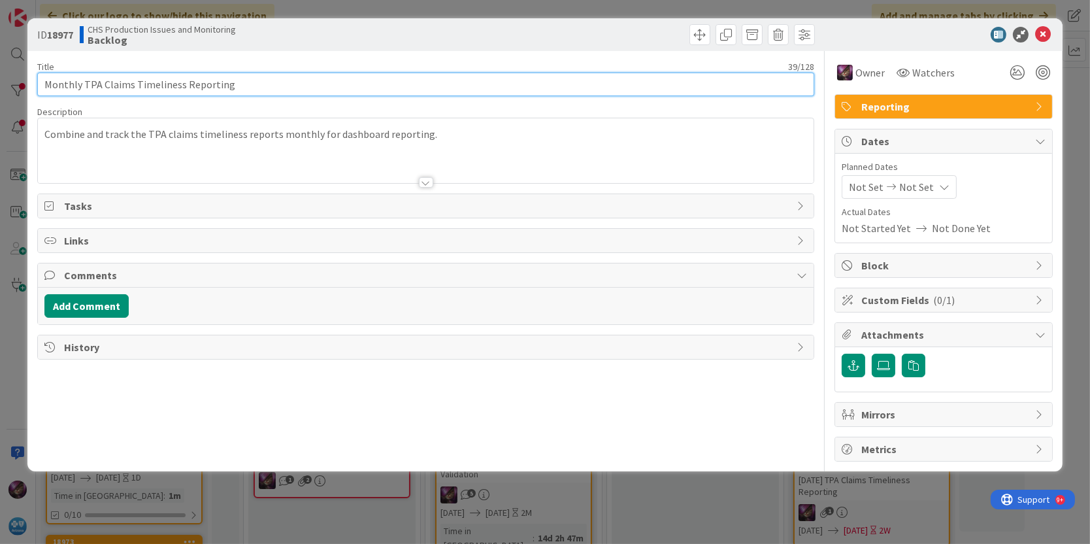
drag, startPoint x: 84, startPoint y: 82, endPoint x: -3, endPoint y: 94, distance: 87.7
click at [0, 94] on html "Click our logo to show/hide this navigation Add and manage tabs by clicking Kan…" at bounding box center [545, 272] width 1090 height 544
type input "[DATE] TPA Claims Timeliness Reporting"
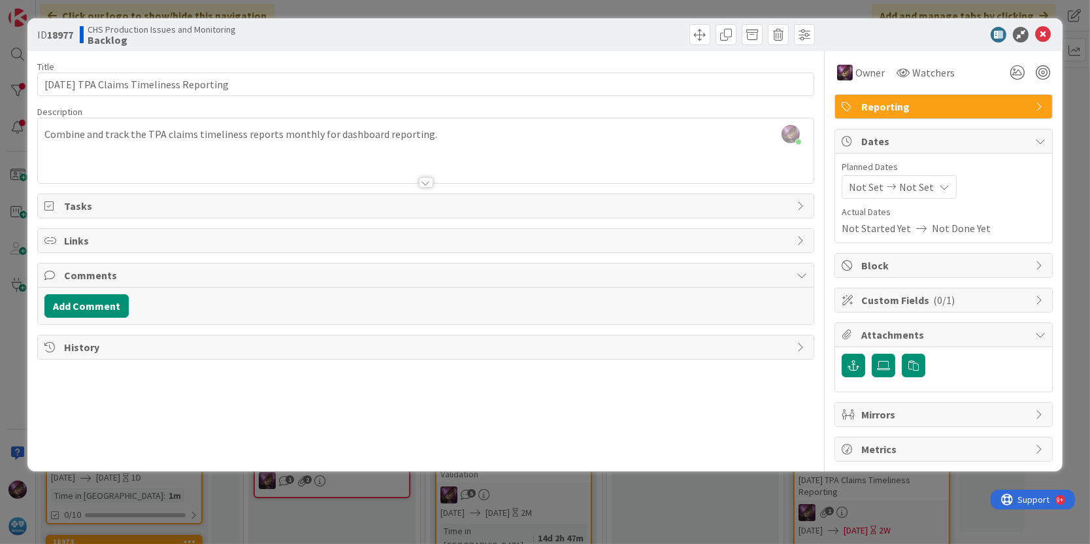
click at [867, 191] on span "Not Set" at bounding box center [866, 187] width 35 height 16
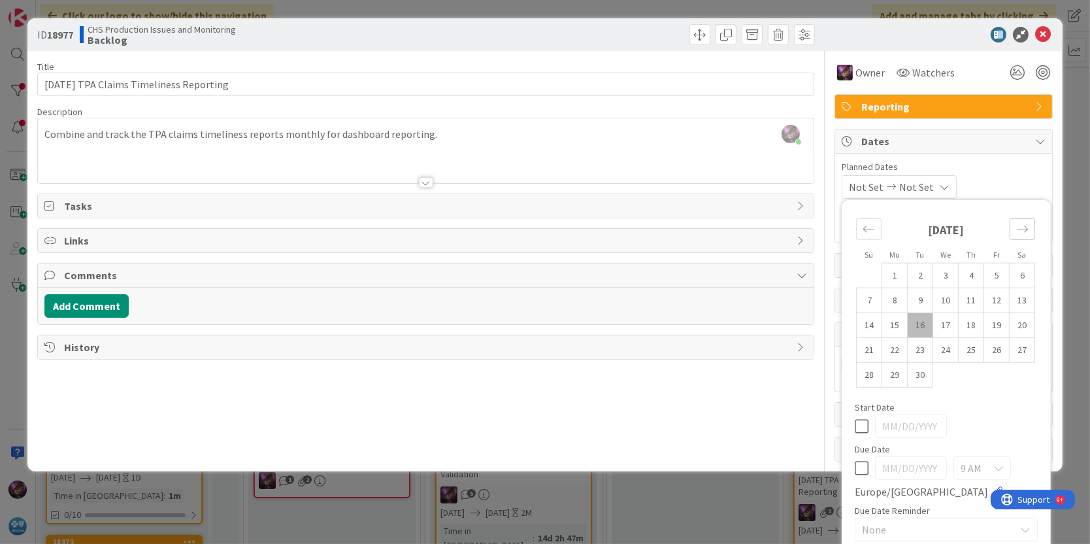
click at [1017, 233] on icon "Move forward to switch to the next month." at bounding box center [1023, 229] width 12 height 12
click at [959, 322] on td "16" at bounding box center [971, 324] width 25 height 25
type input "[DATE]"
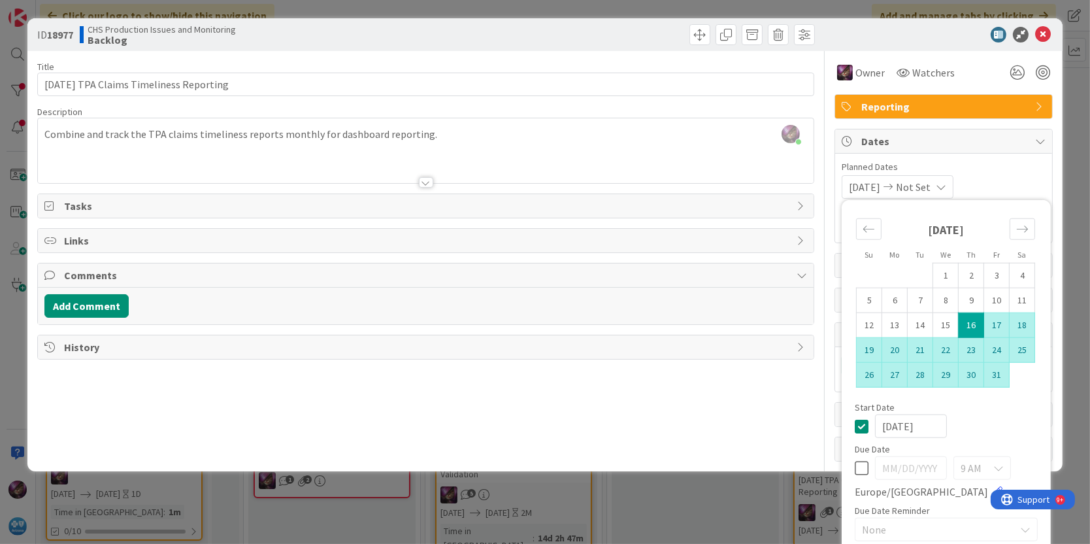
click at [986, 371] on td "31" at bounding box center [997, 374] width 25 height 25
type input "[DATE]"
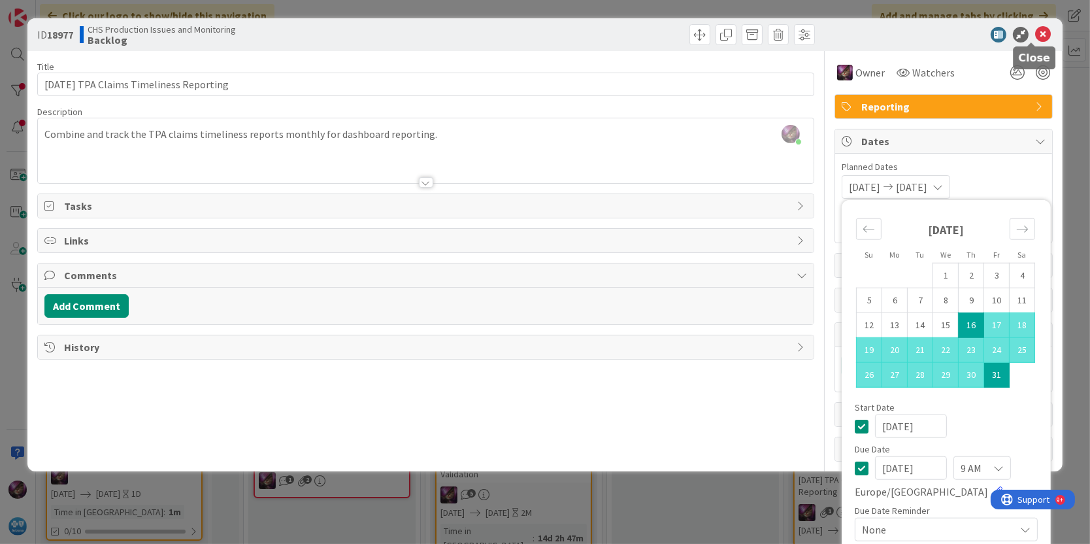
click at [1036, 35] on icon at bounding box center [1044, 35] width 16 height 16
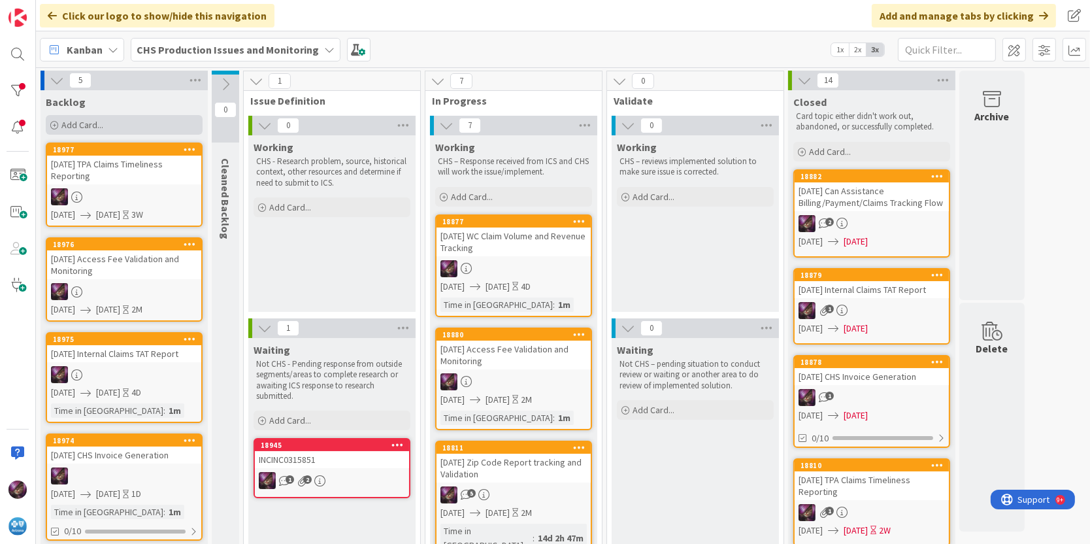
click at [95, 117] on div "Add Card..." at bounding box center [124, 125] width 157 height 20
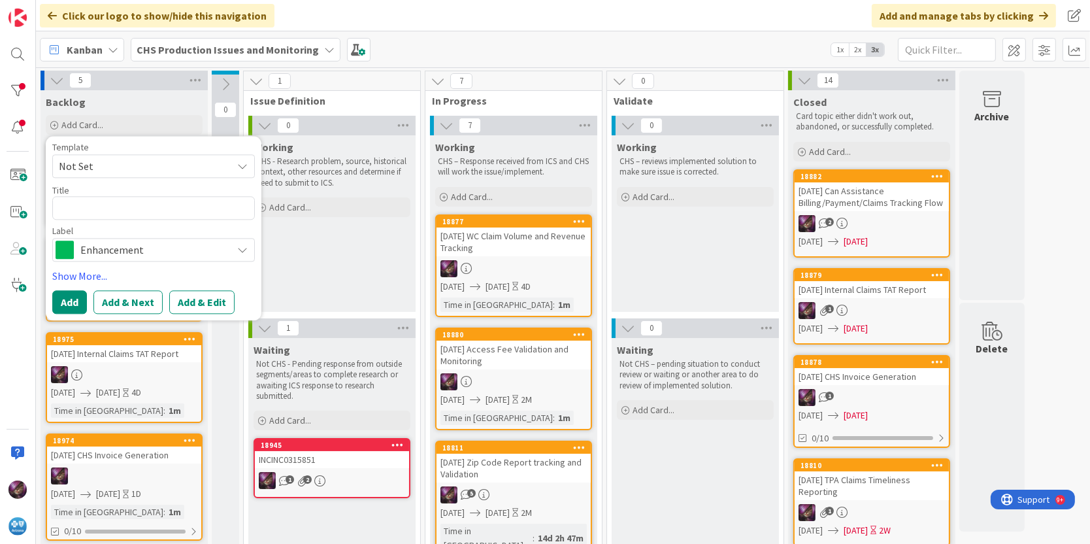
click at [139, 167] on span "Not Set" at bounding box center [140, 166] width 163 height 17
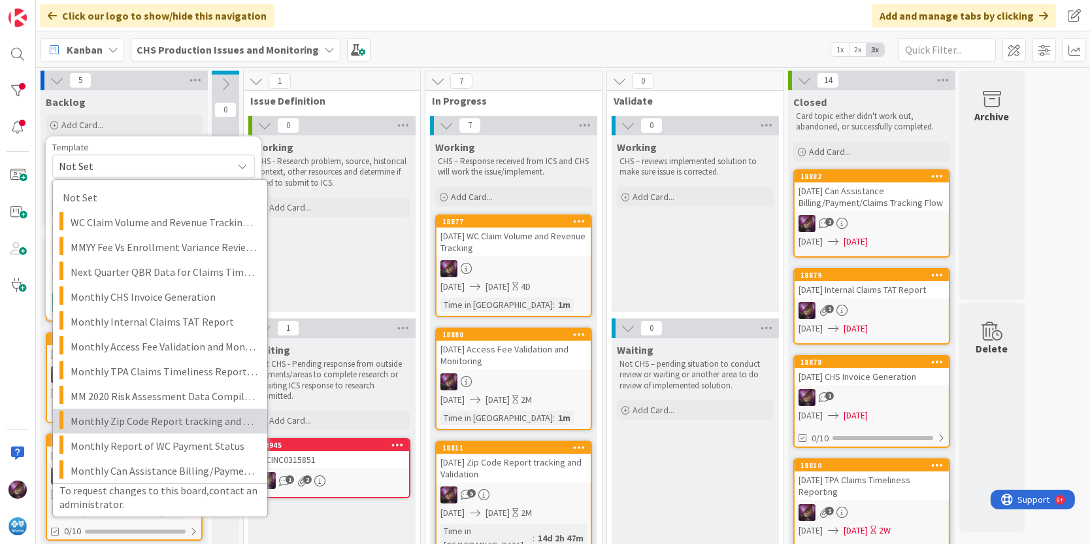
click at [131, 415] on span "Monthly Zip Code Report tracking and Validation" at bounding box center [164, 421] width 187 height 17
type textarea "x"
type textarea "Monthly Zip Code Report tracking and Validation"
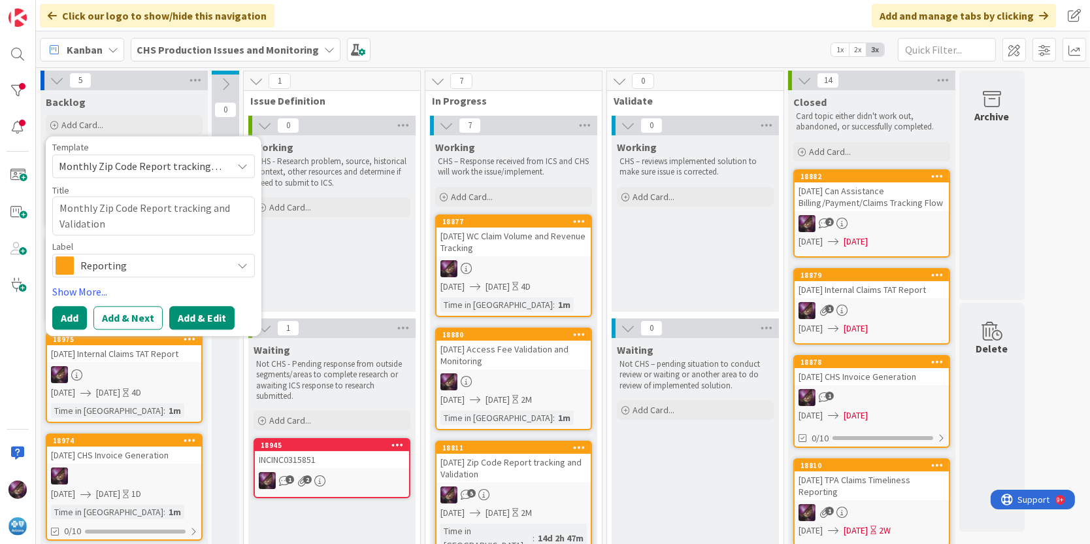
click at [217, 318] on button "Add & Edit" at bounding box center [201, 318] width 65 height 24
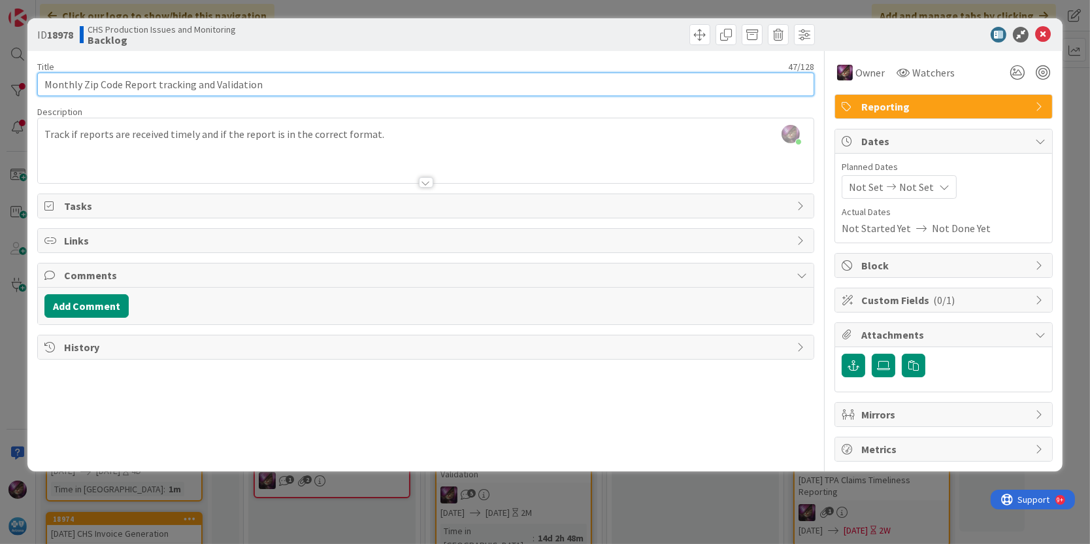
drag, startPoint x: 82, startPoint y: 81, endPoint x: -3, endPoint y: 99, distance: 86.9
click at [0, 99] on html "Click our logo to show/hide this navigation Add and manage tabs by clicking Kan…" at bounding box center [545, 272] width 1090 height 544
type input "[DATE] Zip Code Report tracking and Validation"
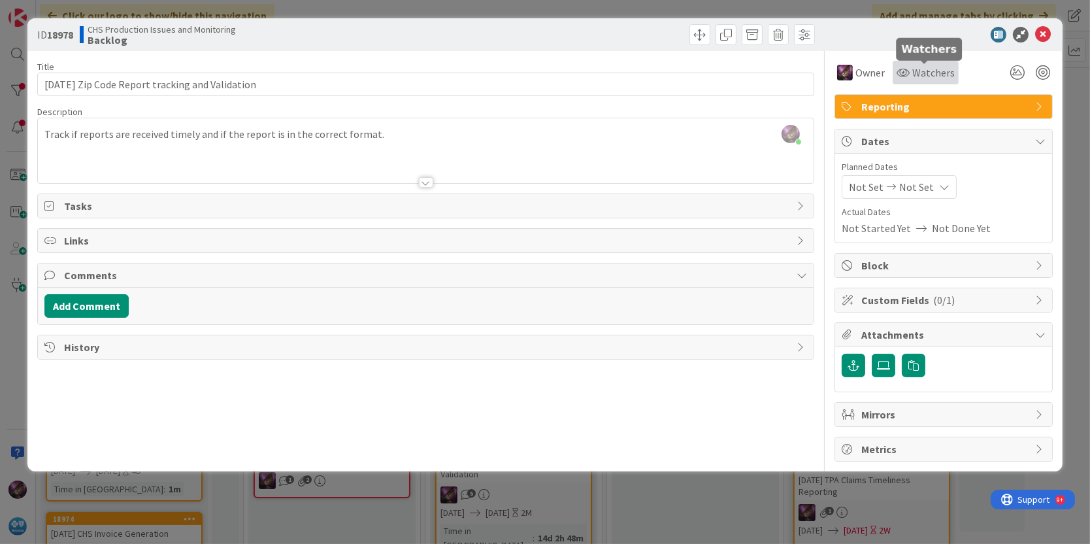
click at [901, 71] on icon at bounding box center [903, 72] width 13 height 10
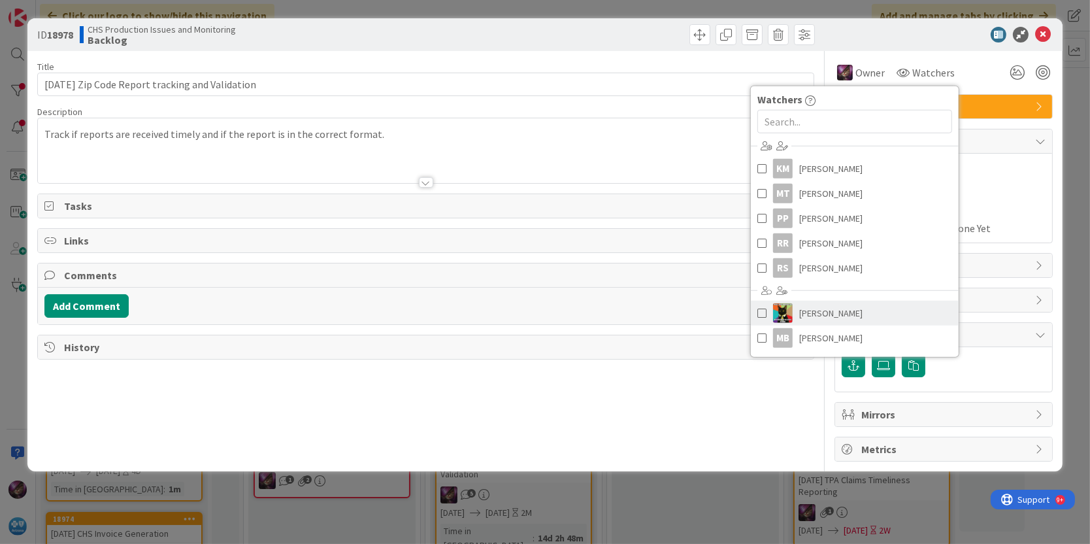
click at [830, 304] on span "[PERSON_NAME]" at bounding box center [831, 313] width 63 height 20
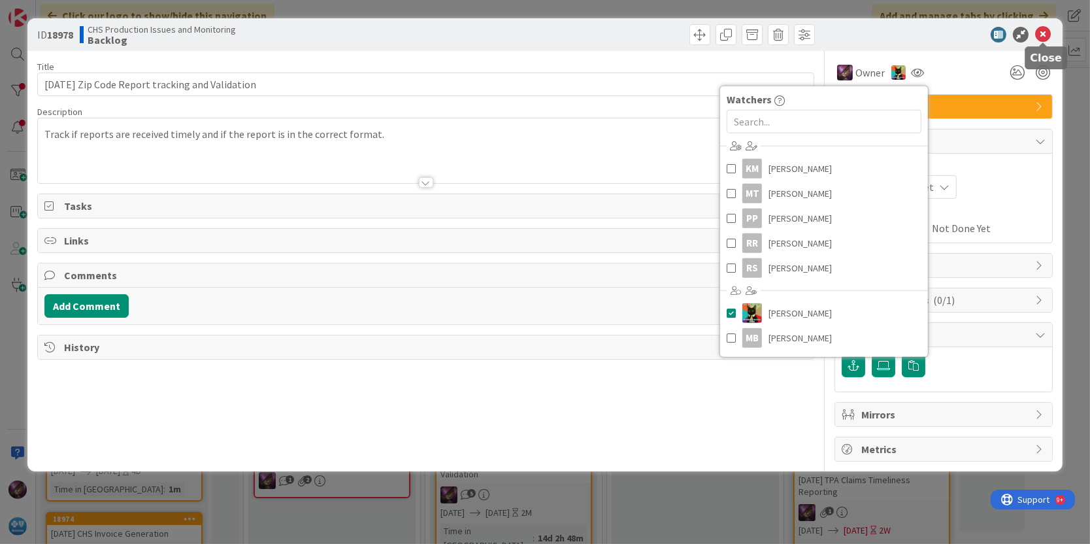
click at [1045, 37] on icon at bounding box center [1044, 35] width 16 height 16
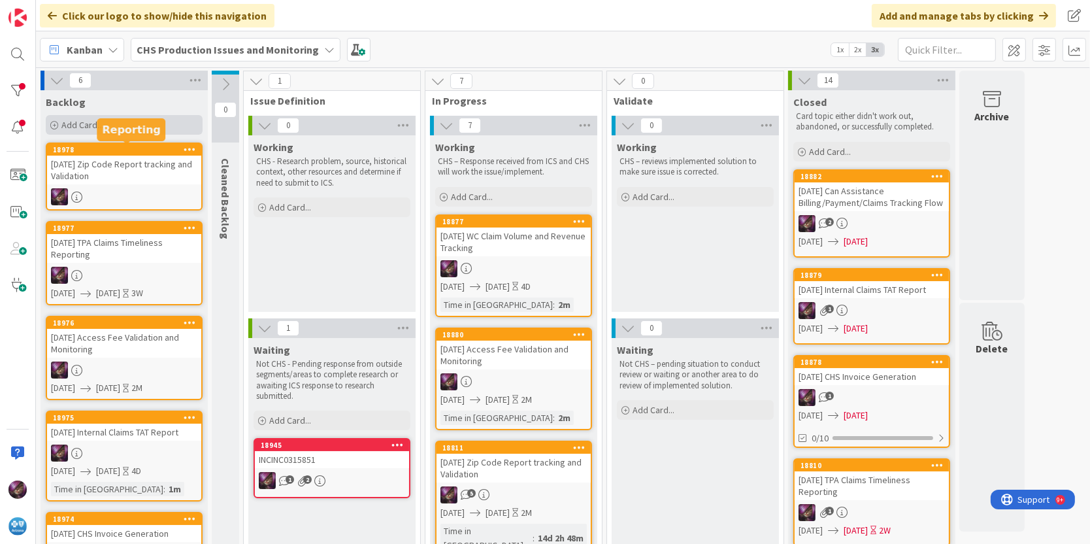
click at [93, 127] on span "Add Card..." at bounding box center [82, 125] width 42 height 12
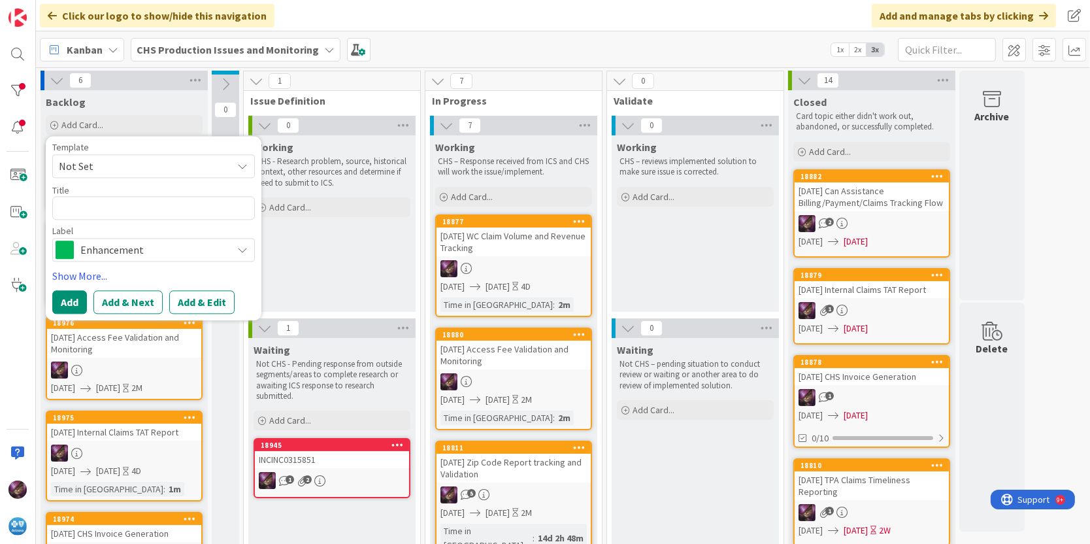
click at [118, 167] on span "Not Set" at bounding box center [140, 166] width 163 height 17
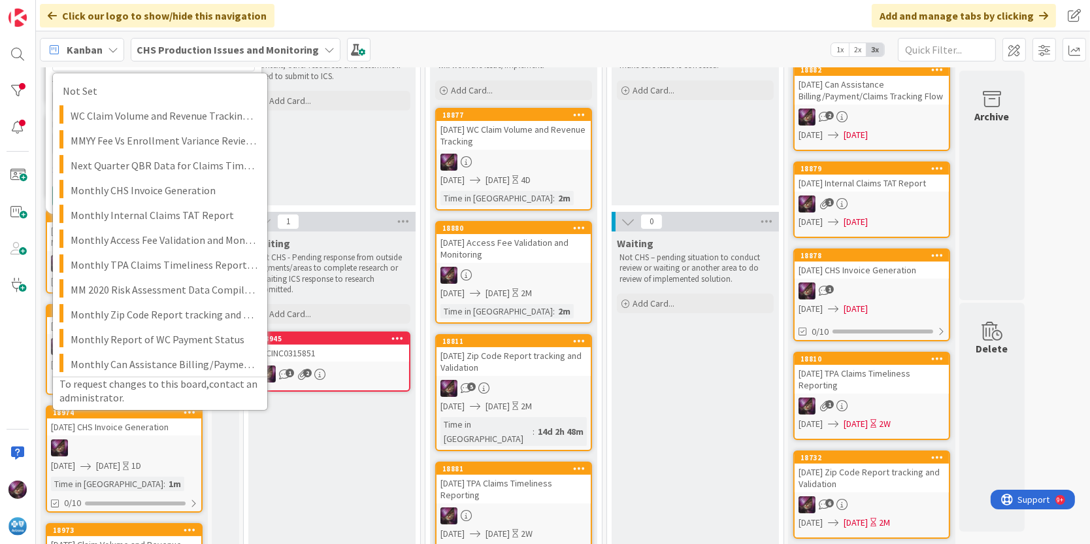
scroll to position [82, 0]
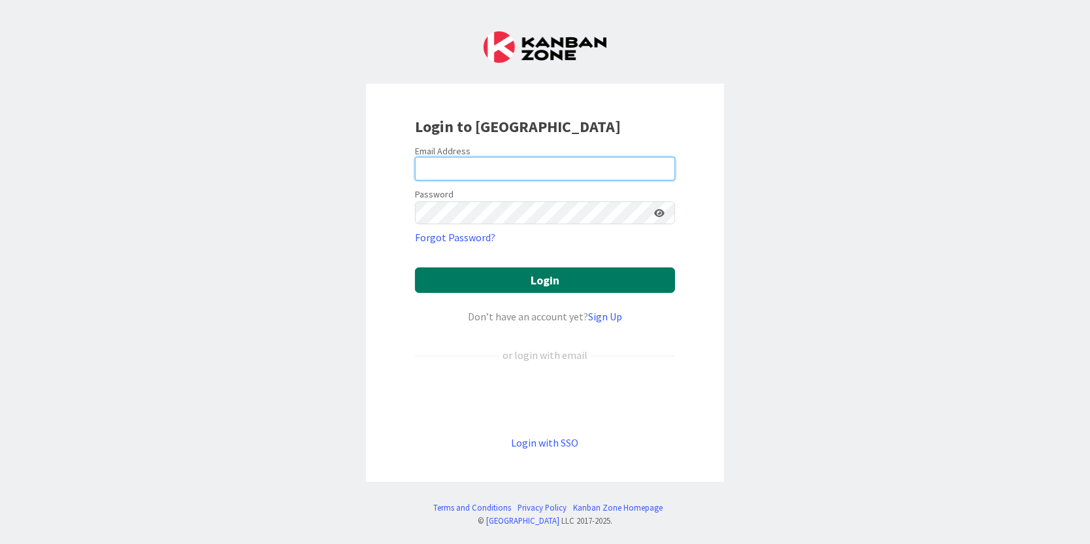
type input "[PERSON_NAME][EMAIL_ADDRESS][PERSON_NAME][DOMAIN_NAME]"
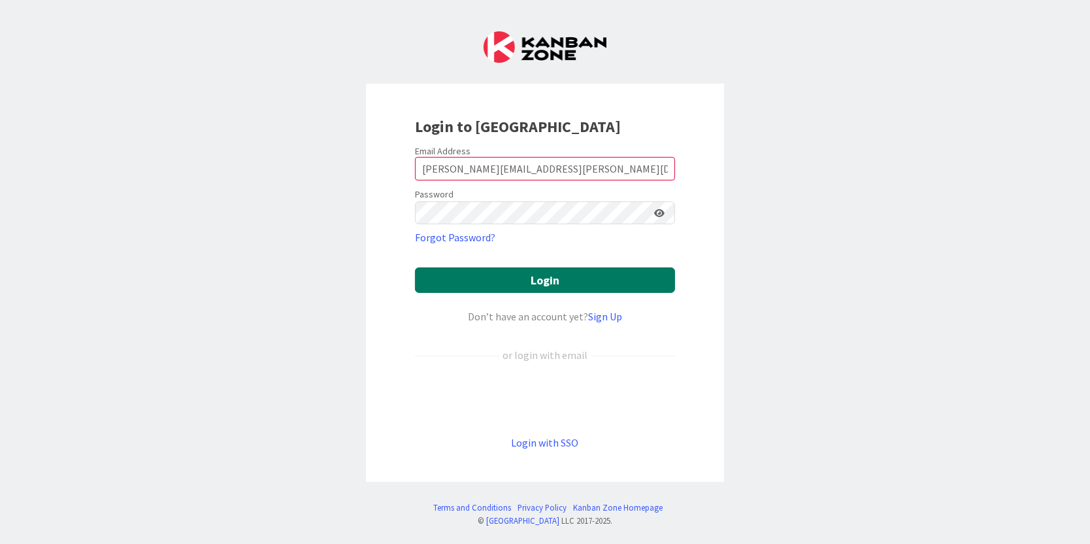
click at [570, 282] on button "Login" at bounding box center [545, 279] width 260 height 25
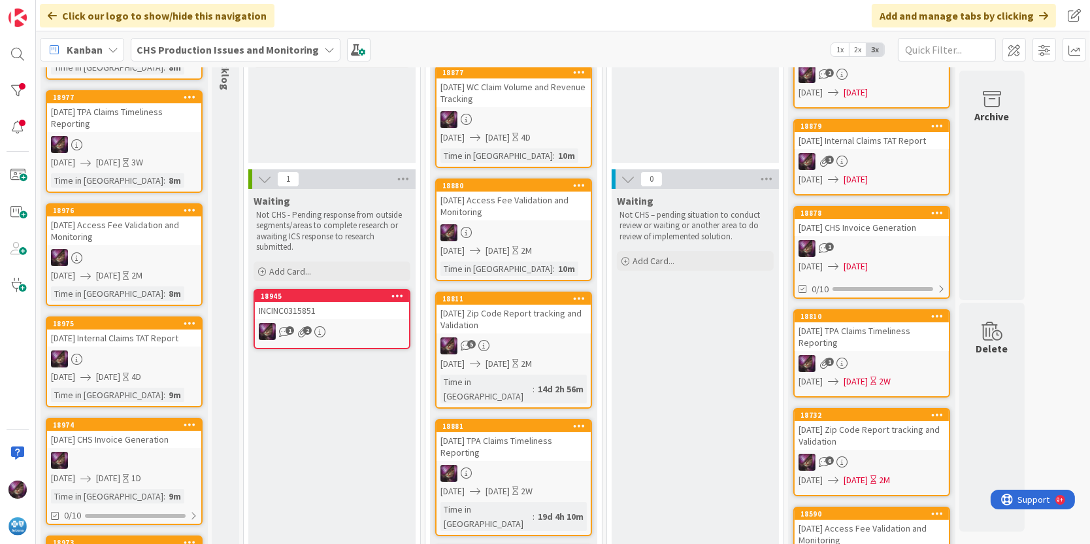
scroll to position [245, 0]
